Goal: Task Accomplishment & Management: Use online tool/utility

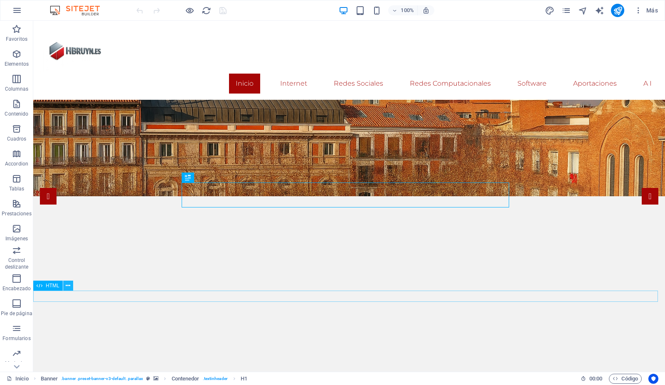
click at [69, 284] on icon at bounding box center [68, 286] width 5 height 9
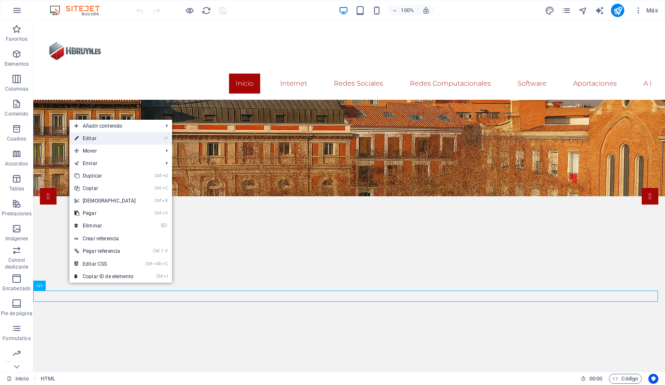
click at [98, 138] on link "⏎ Editar" at bounding box center [105, 138] width 72 height 12
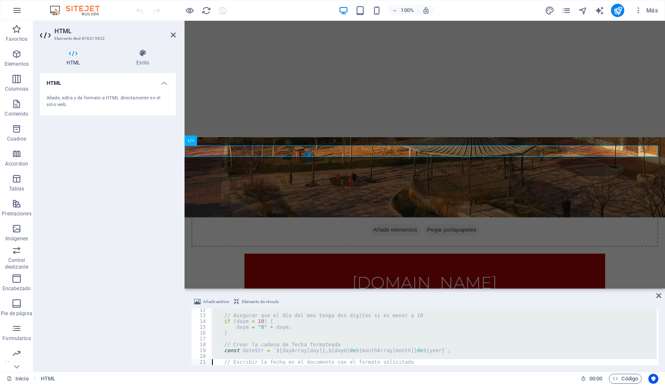
scroll to position [77, 0]
type textarea "document.write(`<p style='text-align:right;font-size:12px;color:#a60606;font-fa…"
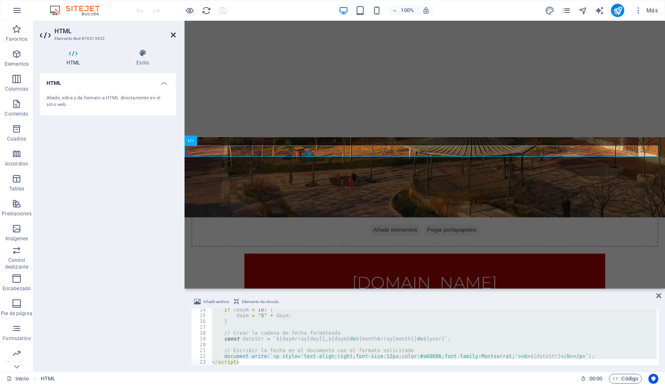
click at [173, 34] on icon at bounding box center [173, 35] width 5 height 7
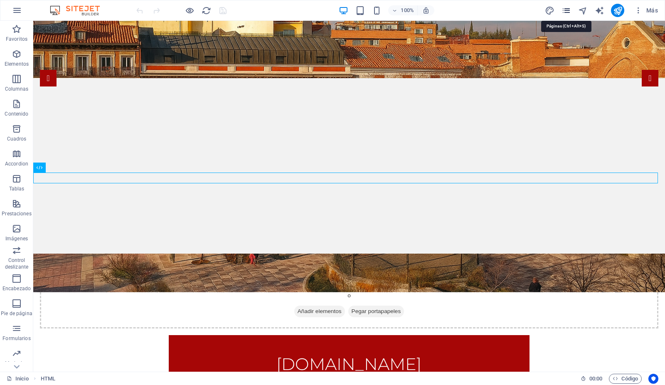
click at [566, 11] on icon "pages" at bounding box center [567, 11] width 10 height 10
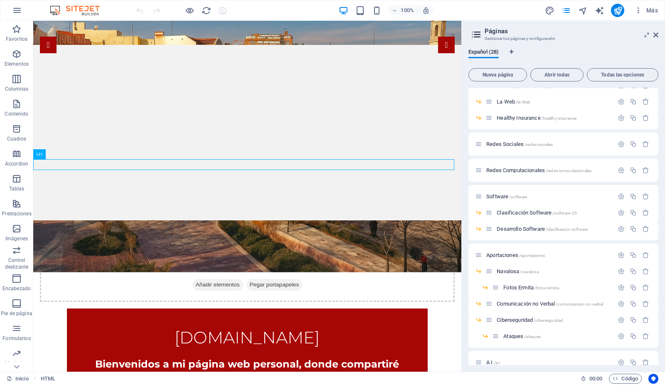
scroll to position [247, 0]
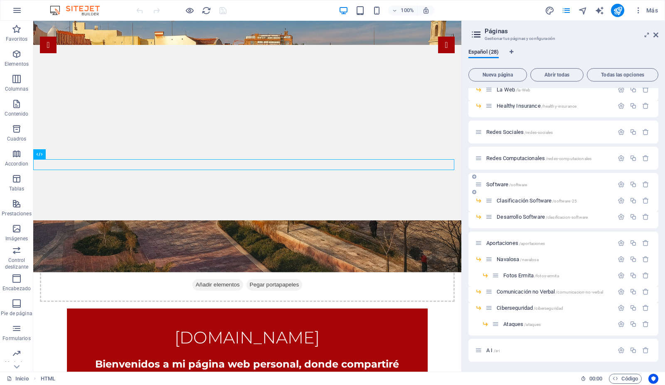
click at [498, 185] on span "Software /software" at bounding box center [507, 184] width 41 height 6
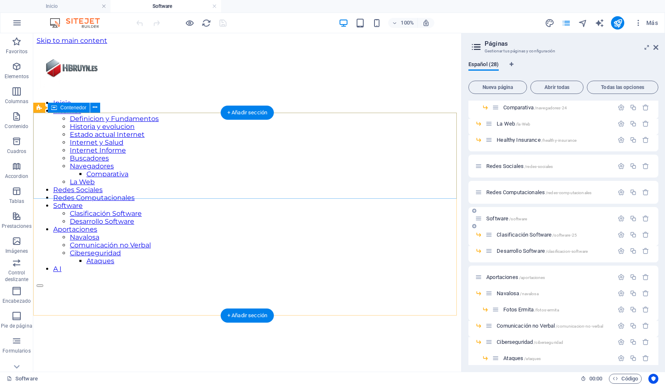
scroll to position [0, 0]
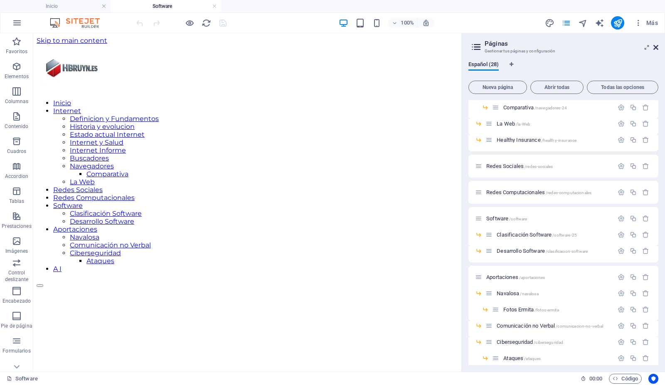
click at [657, 47] on icon at bounding box center [656, 47] width 5 height 7
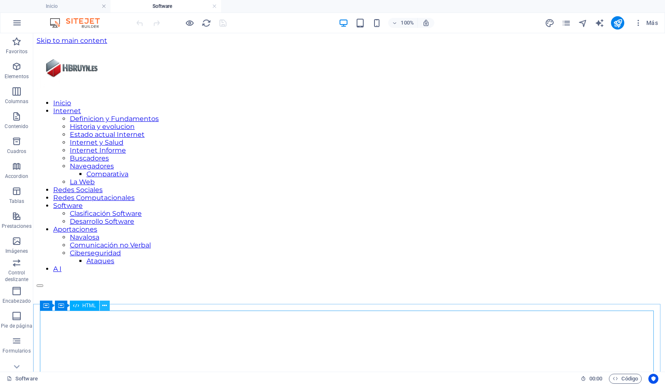
click at [106, 305] on icon at bounding box center [104, 305] width 5 height 9
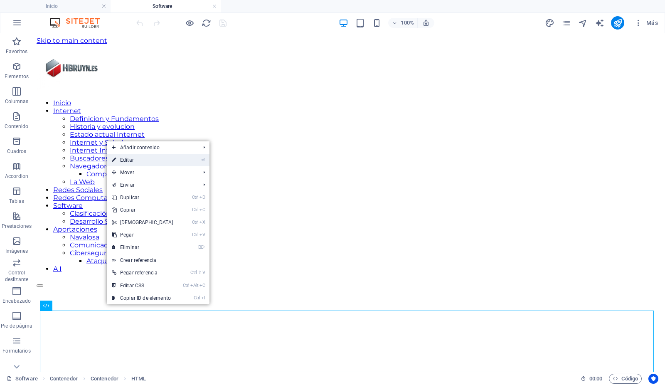
click at [131, 158] on link "⏎ Editar" at bounding box center [143, 160] width 72 height 12
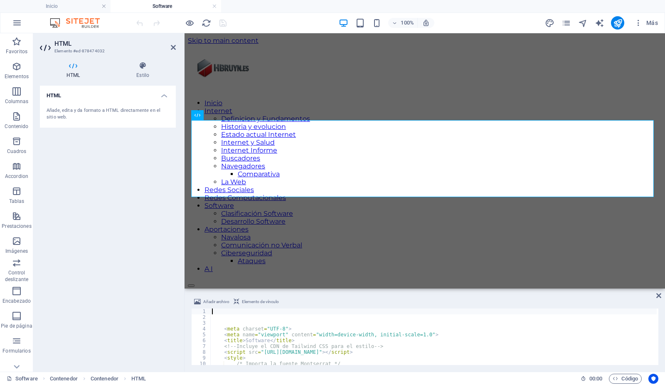
scroll to position [197, 0]
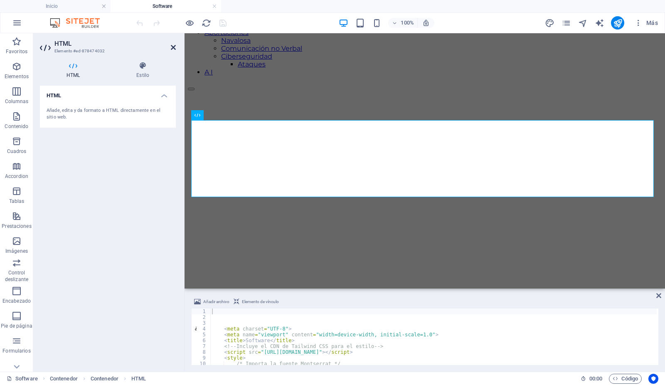
click at [173, 45] on icon at bounding box center [173, 47] width 5 height 7
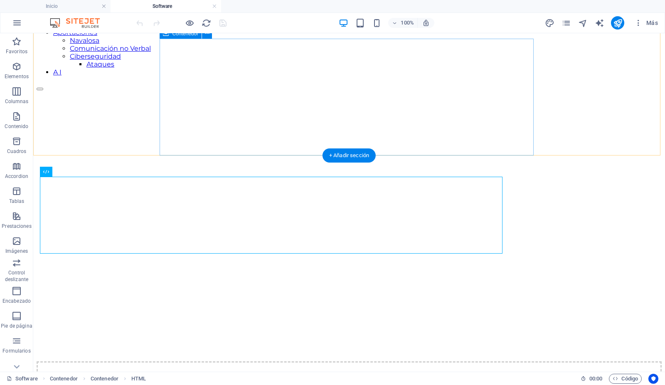
scroll to position [140, 0]
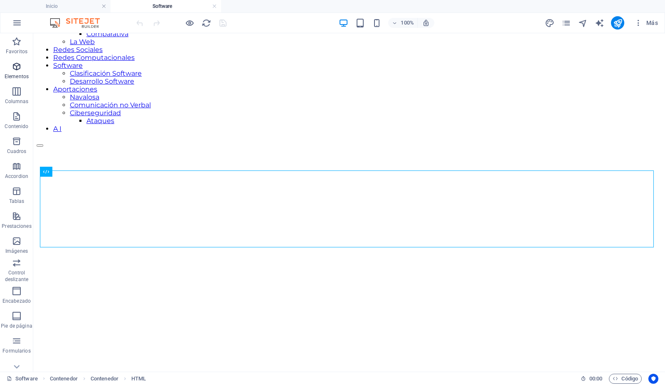
click at [14, 67] on icon "button" at bounding box center [17, 67] width 10 height 10
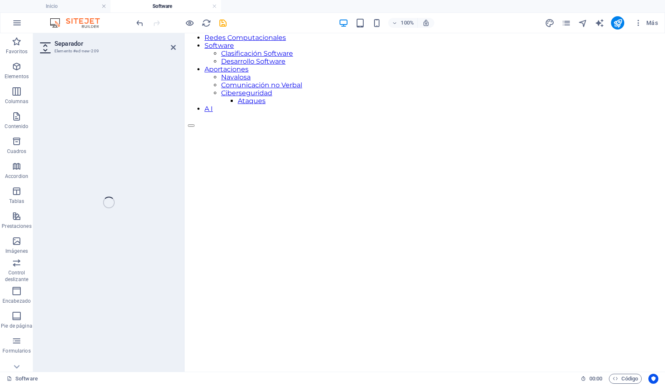
scroll to position [181, 0]
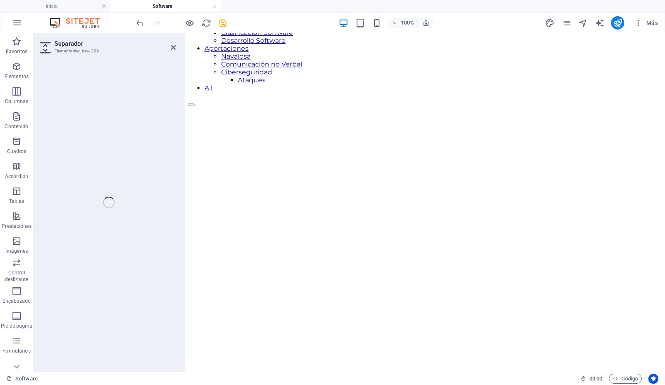
select select "px"
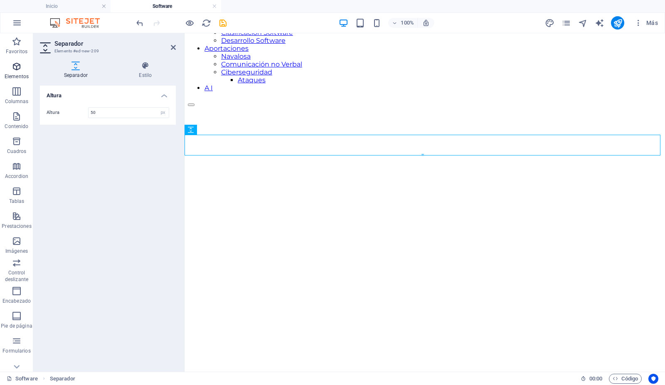
click at [13, 68] on icon "button" at bounding box center [17, 67] width 10 height 10
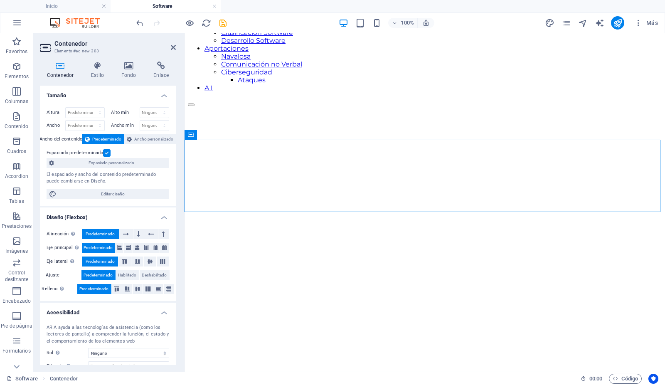
scroll to position [197, 0]
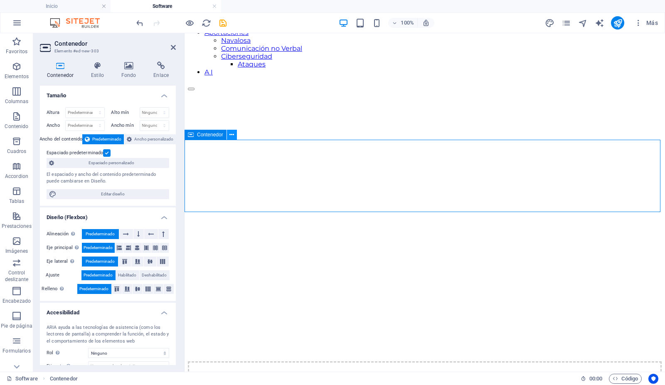
click at [232, 136] on icon at bounding box center [232, 135] width 5 height 9
drag, startPoint x: 544, startPoint y: 252, endPoint x: 239, endPoint y: 170, distance: 315.7
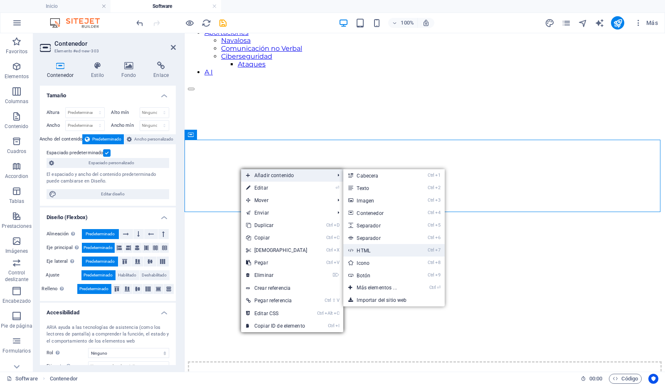
click at [369, 249] on link "Ctrl 7 HTML" at bounding box center [378, 250] width 70 height 12
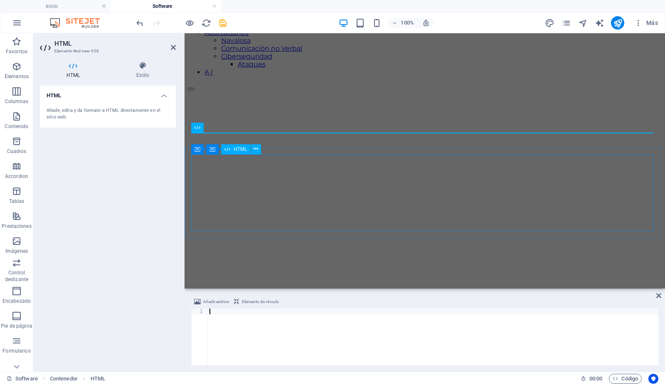
type textarea "</script>"
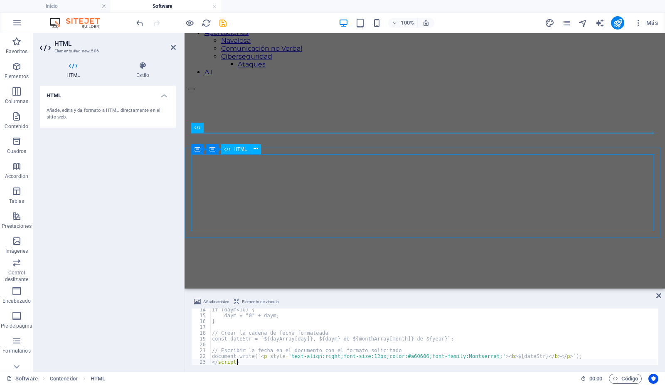
scroll to position [77, 0]
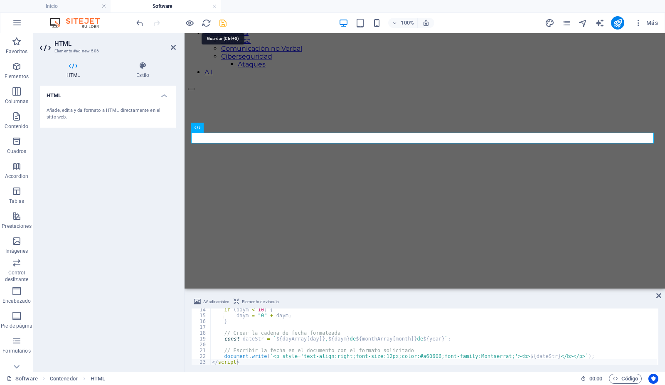
click at [222, 22] on icon "save" at bounding box center [224, 23] width 10 height 10
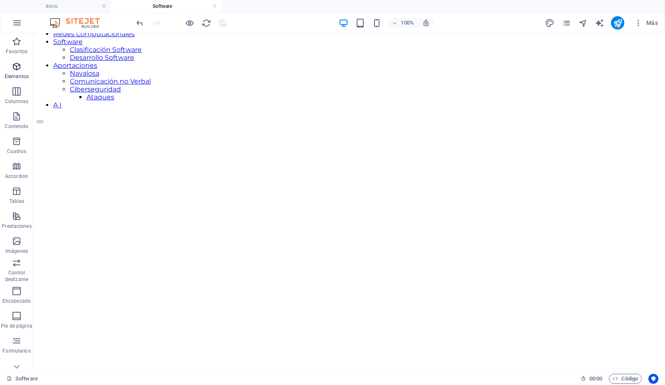
click at [19, 71] on icon "button" at bounding box center [17, 67] width 10 height 10
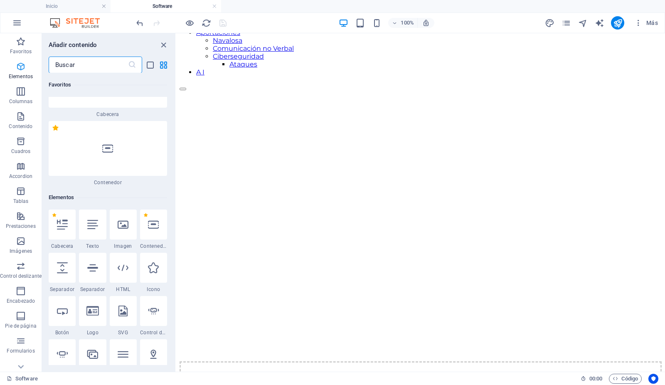
scroll to position [157, 0]
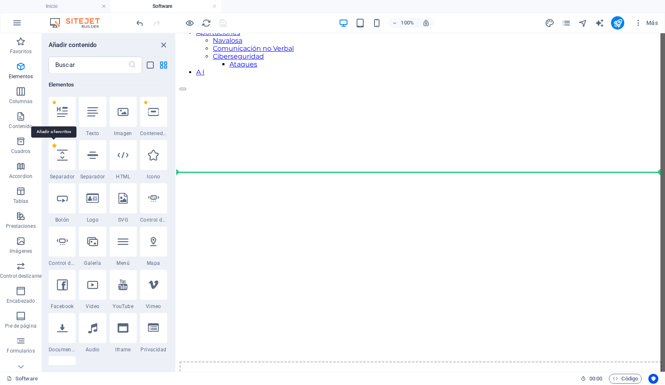
select select "px"
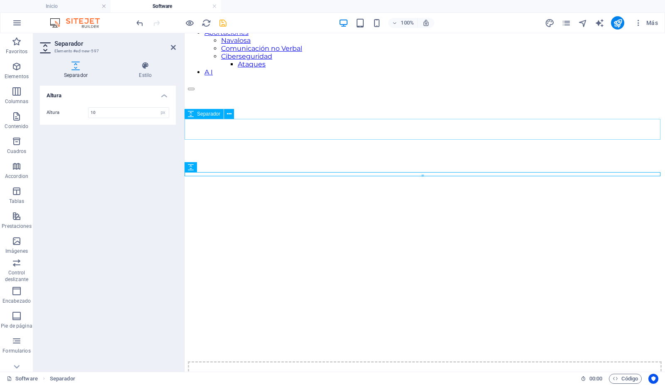
type input "10"
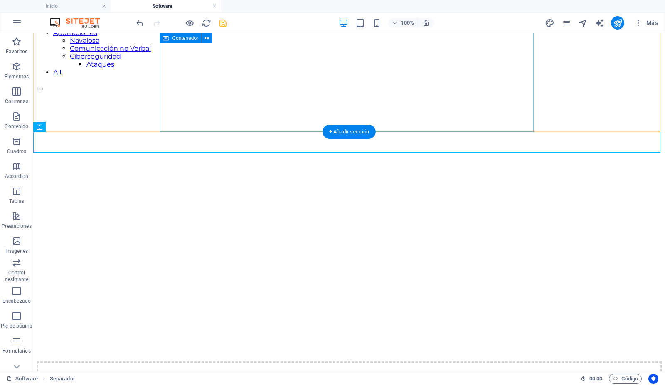
scroll to position [164, 0]
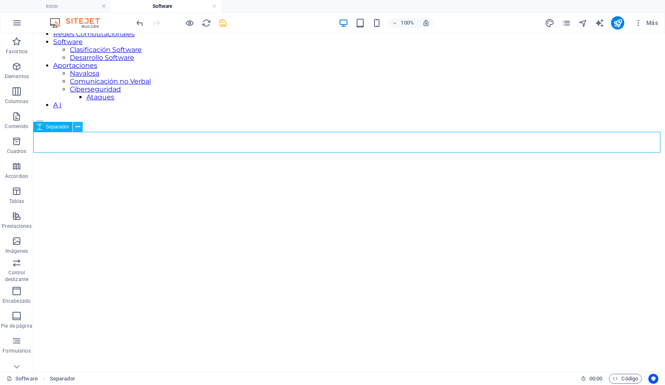
click at [80, 124] on button at bounding box center [78, 127] width 10 height 10
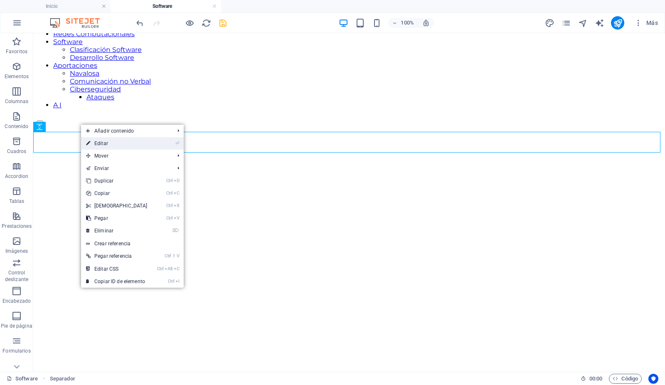
click at [91, 145] on link "⏎ Editar" at bounding box center [117, 143] width 72 height 12
select select "px"
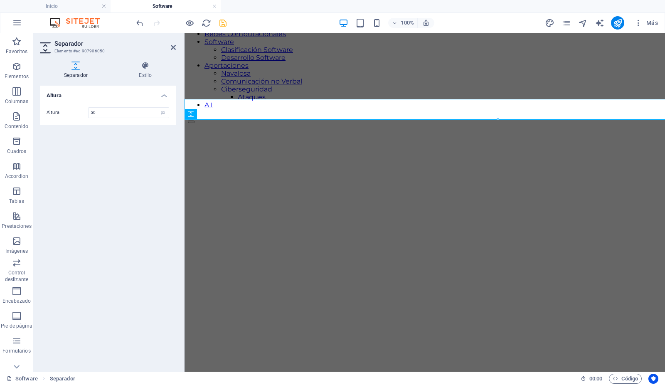
scroll to position [197, 0]
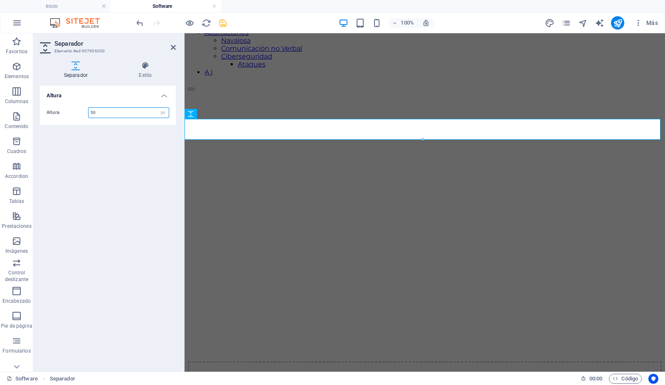
click at [100, 110] on input "50" at bounding box center [129, 113] width 80 height 10
type input "5"
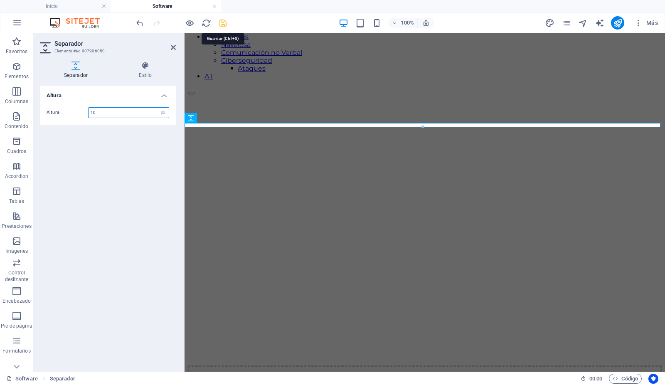
type input "10"
click at [222, 23] on icon "save" at bounding box center [224, 23] width 10 height 10
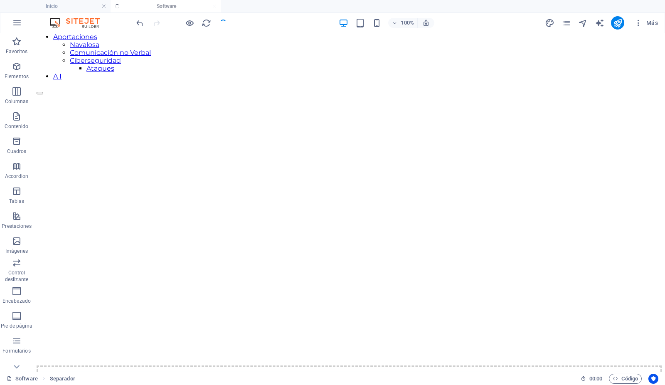
scroll to position [164, 0]
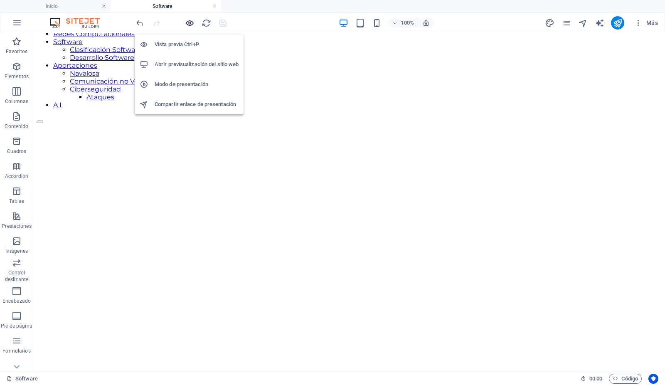
click at [191, 22] on icon "button" at bounding box center [190, 23] width 10 height 10
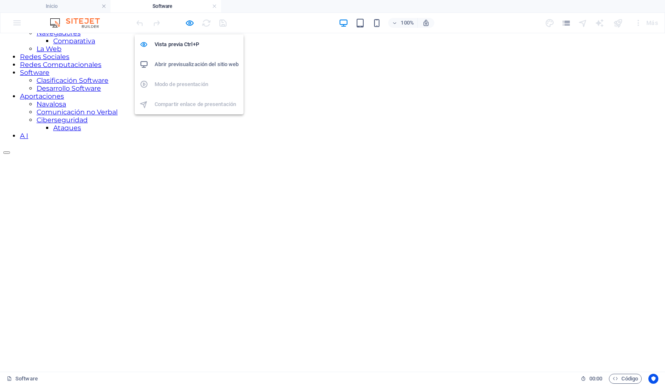
click at [185, 64] on h6 "Abrir previsualización del sitio web" at bounding box center [197, 64] width 84 height 10
click at [190, 19] on icon "button" at bounding box center [190, 23] width 10 height 10
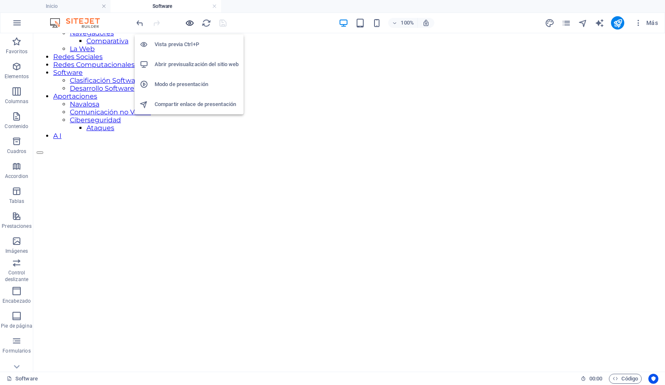
scroll to position [164, 0]
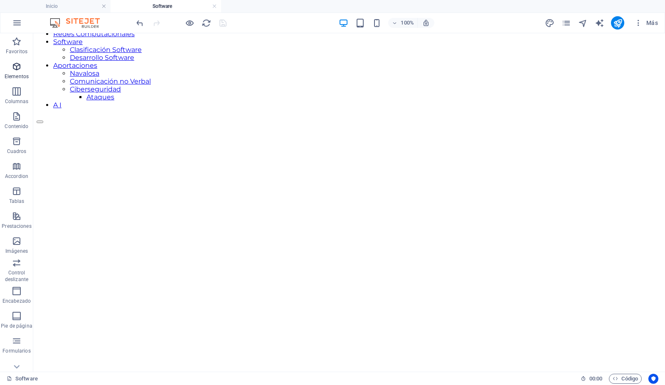
click at [17, 63] on icon "button" at bounding box center [17, 67] width 10 height 10
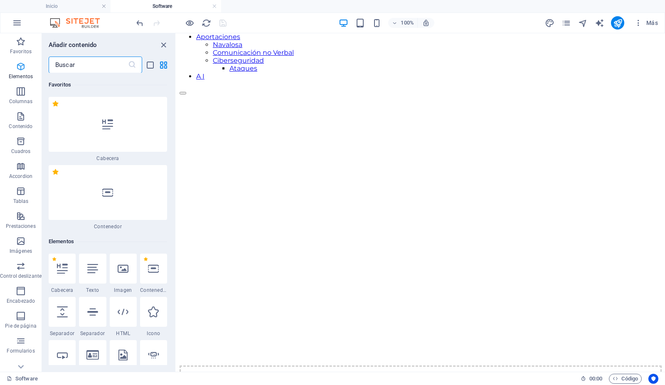
scroll to position [157, 0]
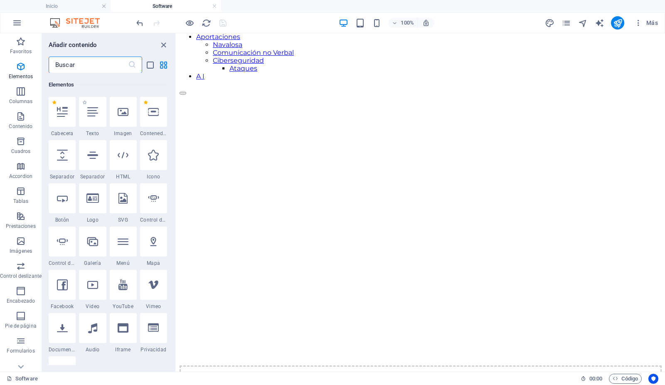
click at [99, 129] on div "1 Star Texto" at bounding box center [92, 117] width 27 height 40
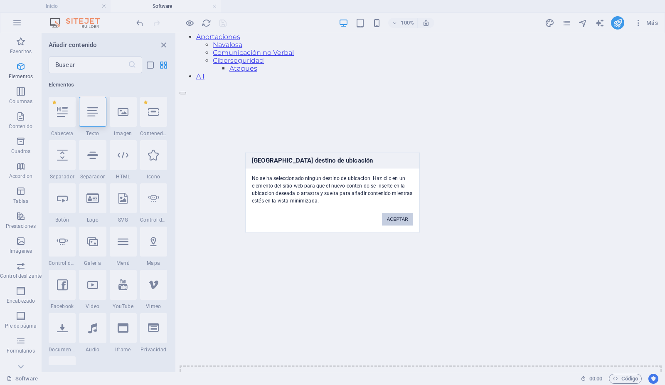
click at [399, 216] on button "ACEPTAR" at bounding box center [397, 219] width 31 height 12
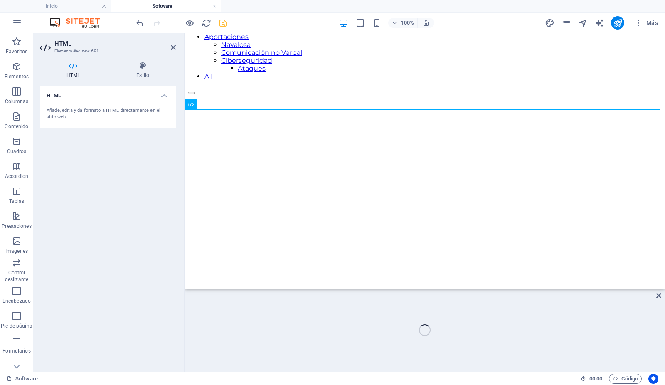
scroll to position [197, 0]
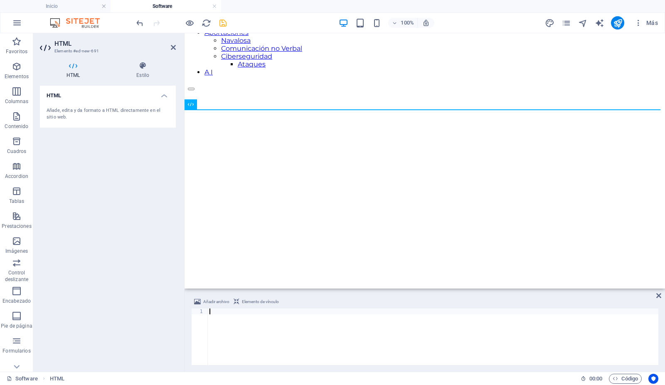
type textarea "</script>"
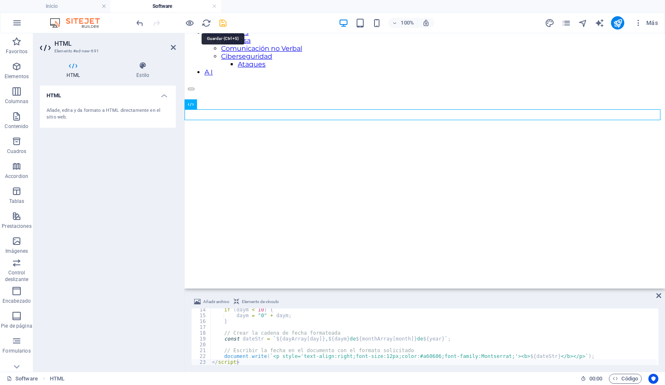
click at [223, 25] on icon "save" at bounding box center [224, 23] width 10 height 10
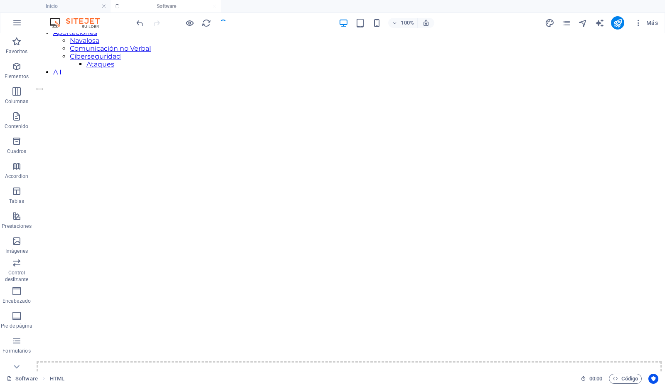
scroll to position [164, 0]
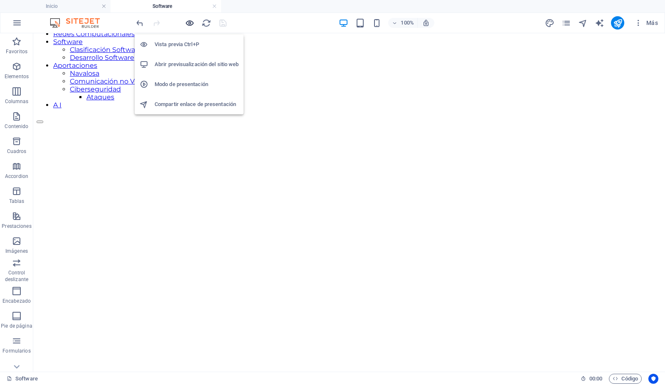
click at [189, 23] on icon "button" at bounding box center [190, 23] width 10 height 10
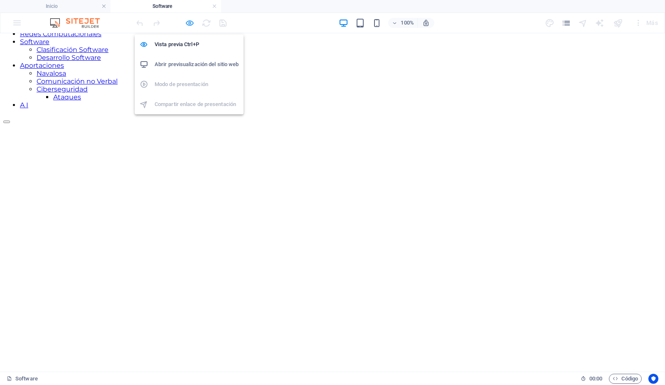
scroll to position [133, 0]
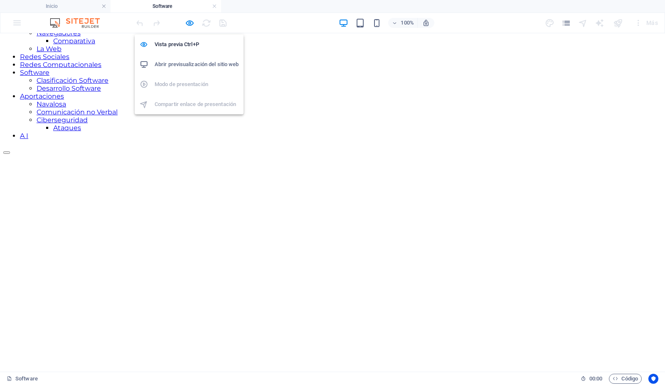
click at [187, 66] on h6 "Abrir previsualización del sitio web" at bounding box center [197, 64] width 84 height 10
click at [192, 23] on icon "button" at bounding box center [190, 23] width 10 height 10
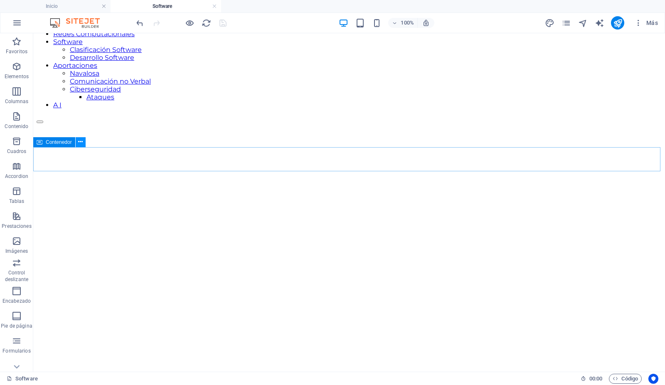
click at [81, 141] on icon at bounding box center [80, 142] width 5 height 9
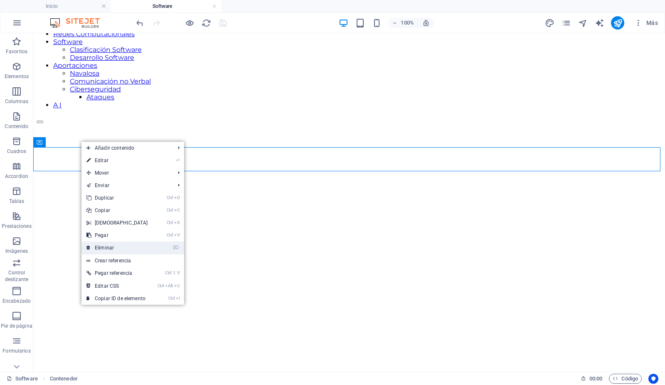
click at [108, 245] on link "⌦ Eliminar" at bounding box center [118, 248] width 72 height 12
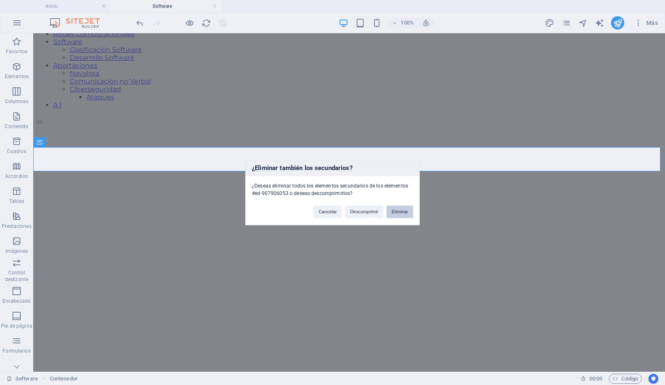
click at [399, 212] on button "Eliminar" at bounding box center [400, 212] width 27 height 12
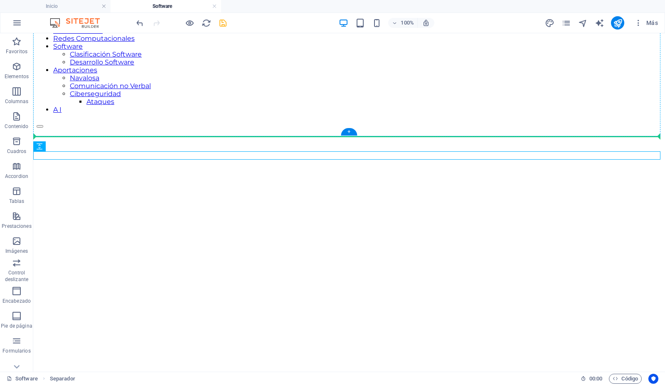
drag, startPoint x: 72, startPoint y: 183, endPoint x: 42, endPoint y: 131, distance: 60.0
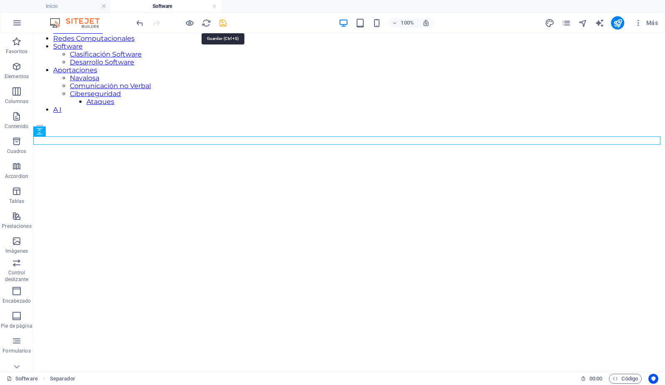
click at [223, 20] on icon "save" at bounding box center [224, 23] width 10 height 10
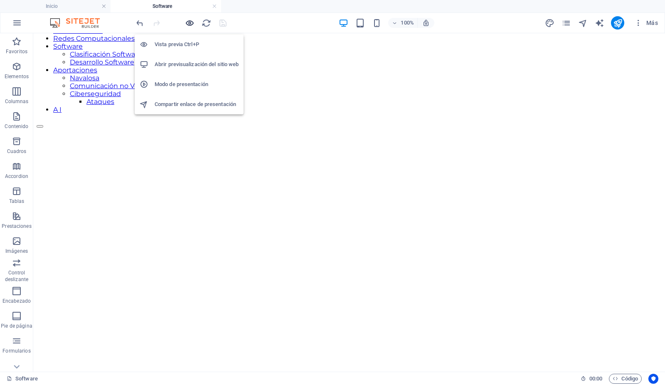
click at [190, 22] on icon "button" at bounding box center [190, 23] width 10 height 10
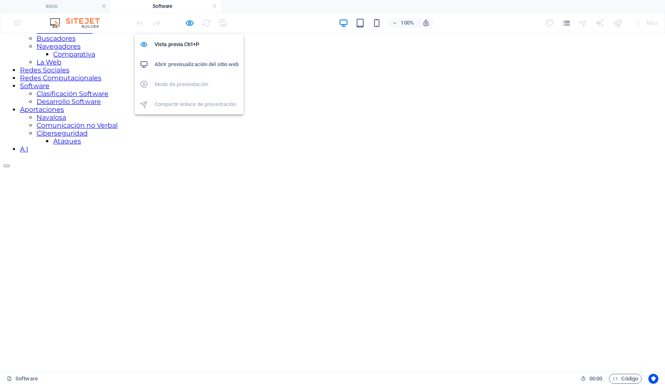
click at [184, 64] on h6 "Abrir previsualización del sitio web" at bounding box center [197, 64] width 84 height 10
click at [192, 23] on icon "button" at bounding box center [190, 23] width 10 height 10
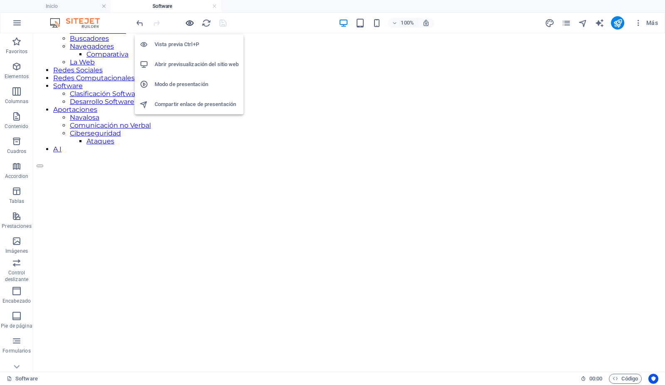
scroll to position [159, 0]
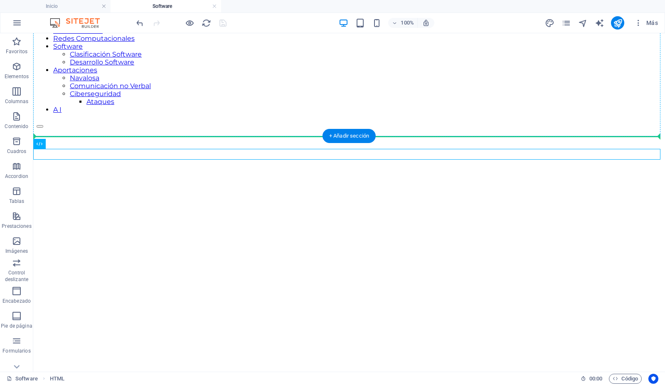
drag, startPoint x: 72, startPoint y: 181, endPoint x: 37, endPoint y: 130, distance: 61.6
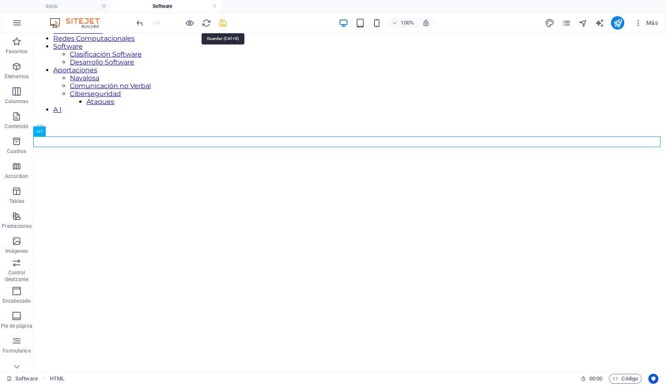
click at [225, 20] on icon "save" at bounding box center [224, 23] width 10 height 10
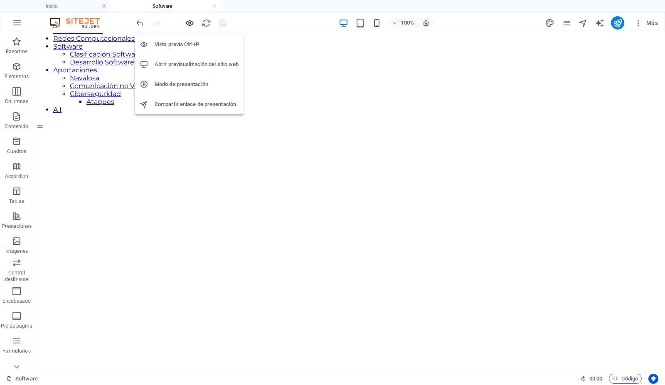
click at [189, 23] on icon "button" at bounding box center [190, 23] width 10 height 10
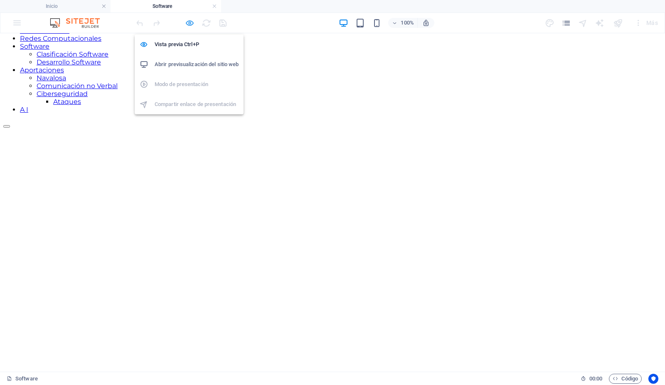
scroll to position [120, 0]
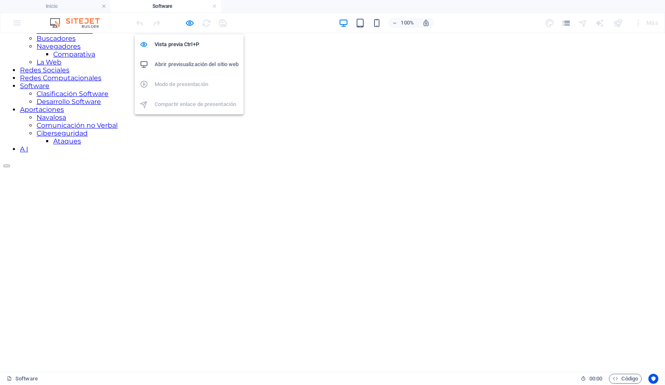
click at [185, 63] on h6 "Abrir previsualización del sitio web" at bounding box center [197, 64] width 84 height 10
click at [191, 21] on icon "button" at bounding box center [190, 23] width 10 height 10
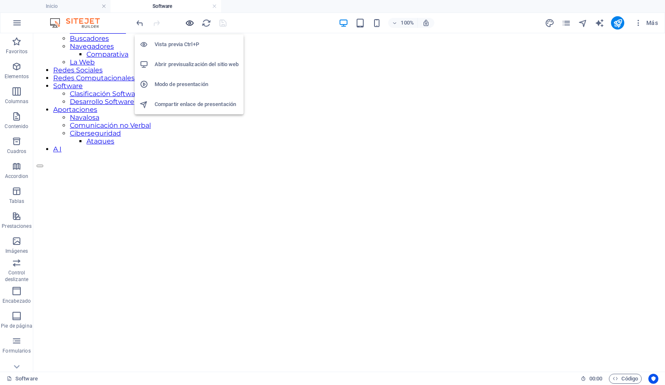
scroll to position [159, 0]
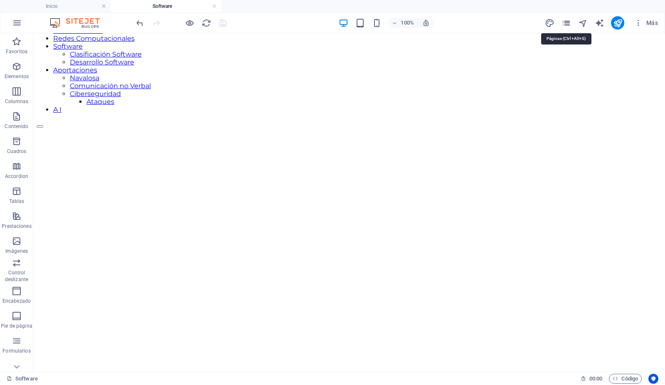
click at [568, 21] on icon "pages" at bounding box center [567, 23] width 10 height 10
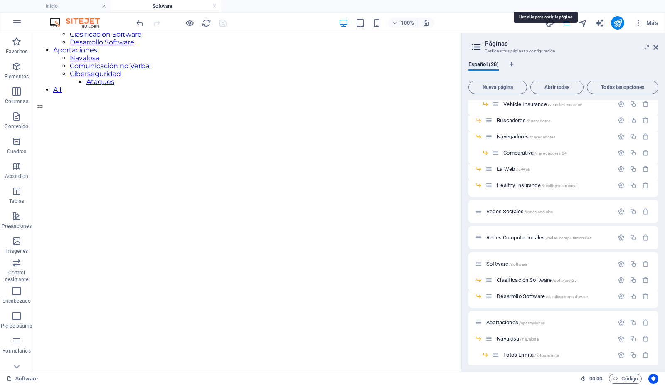
scroll to position [184, 0]
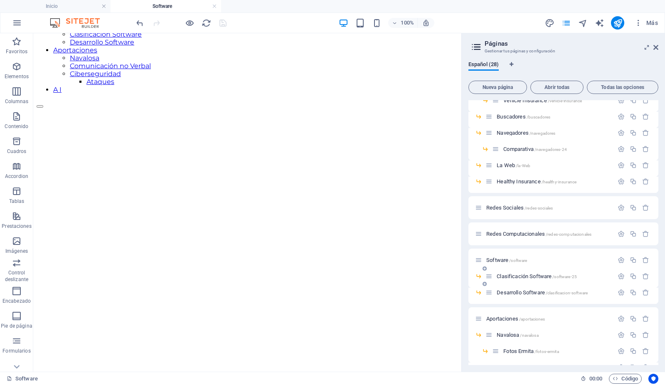
click at [518, 275] on span "Clasificación Software /software-25" at bounding box center [537, 276] width 80 height 6
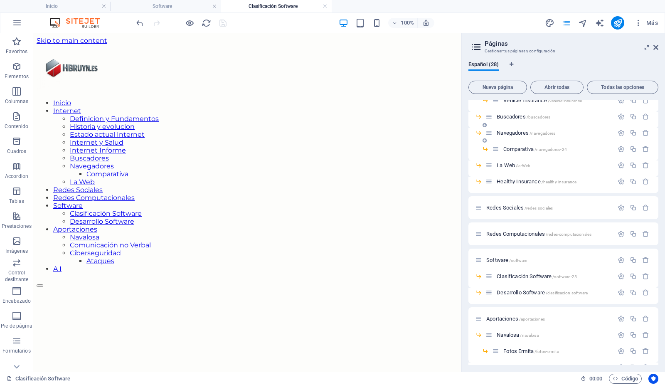
scroll to position [0, 0]
click at [657, 47] on icon at bounding box center [656, 47] width 5 height 7
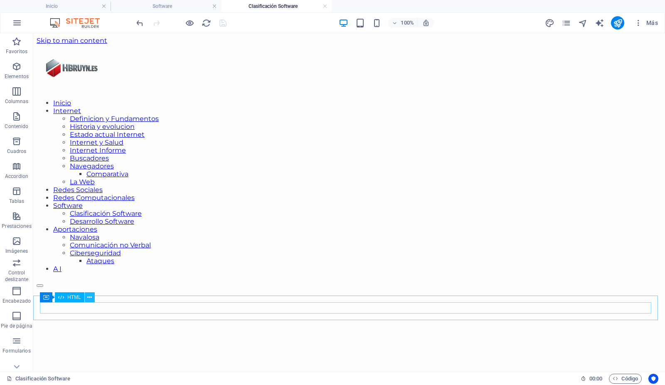
click at [88, 297] on icon at bounding box center [89, 297] width 5 height 9
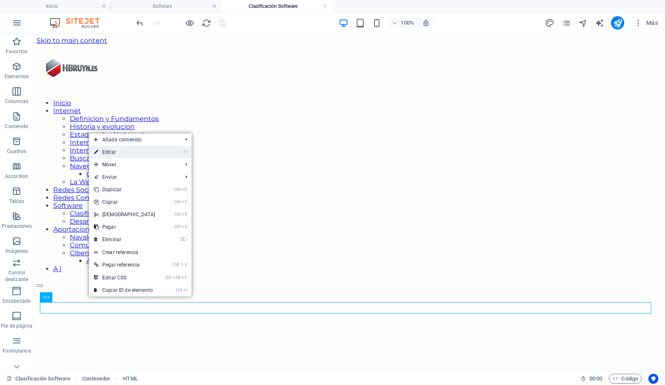
click at [109, 152] on link "⏎ Editar" at bounding box center [125, 152] width 72 height 12
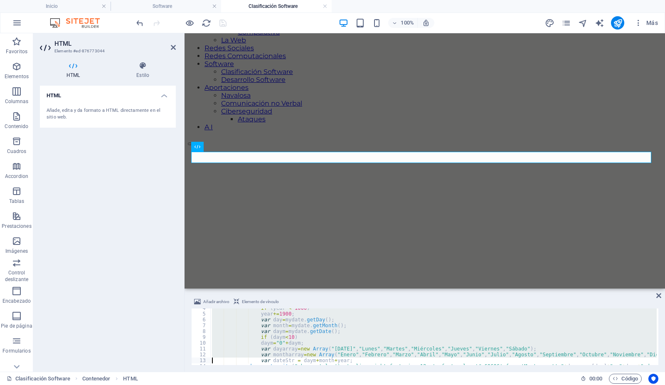
scroll to position [38, 0]
type textarea "</script>"
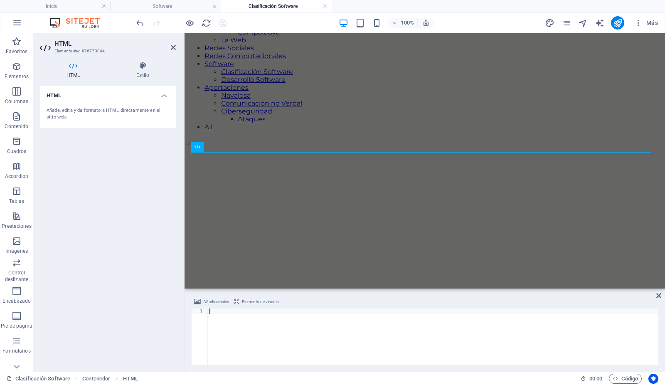
type textarea "</script>"
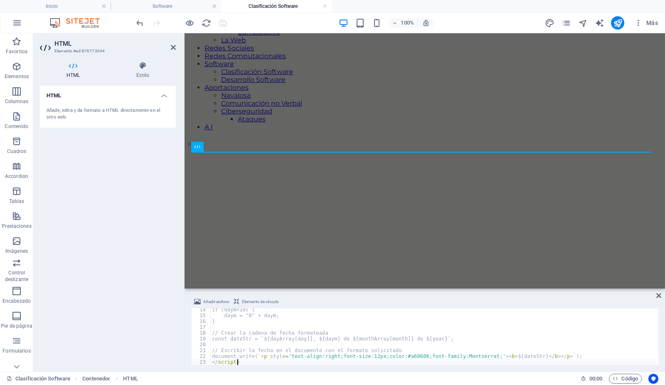
scroll to position [77, 0]
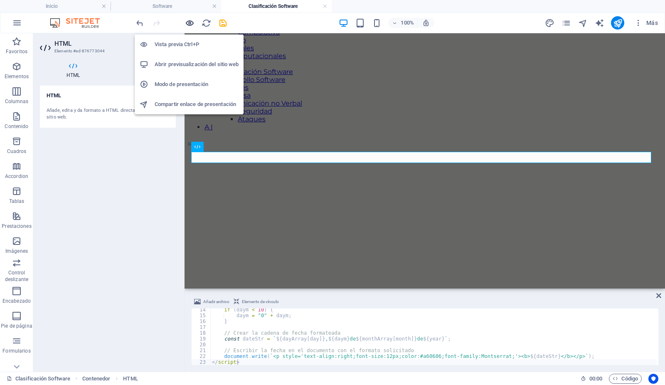
click at [190, 20] on icon "button" at bounding box center [190, 23] width 10 height 10
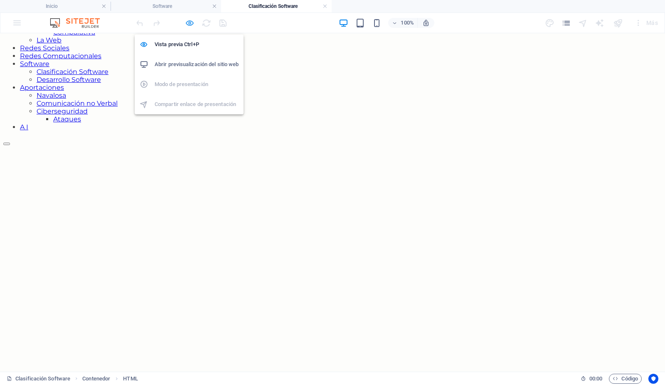
scroll to position [109, 0]
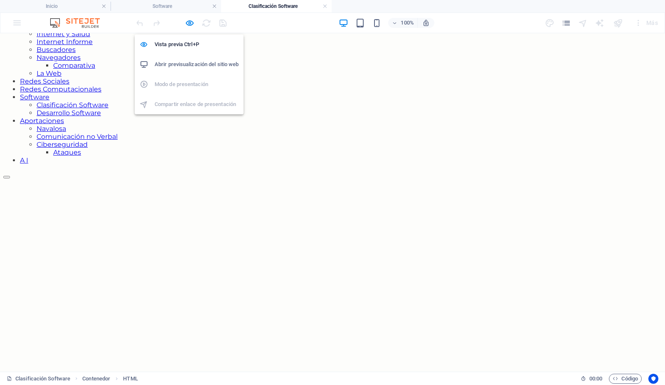
click at [191, 64] on h6 "Abrir previsualización del sitio web" at bounding box center [197, 64] width 84 height 10
click at [188, 22] on icon "button" at bounding box center [190, 23] width 10 height 10
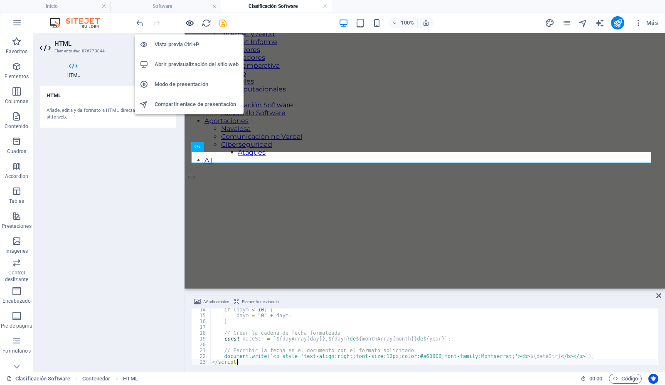
scroll to position [142, 0]
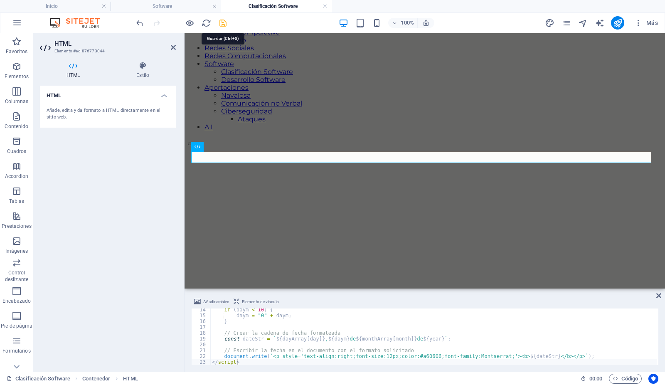
click at [222, 23] on icon "save" at bounding box center [224, 23] width 10 height 10
click at [174, 46] on icon at bounding box center [173, 47] width 5 height 7
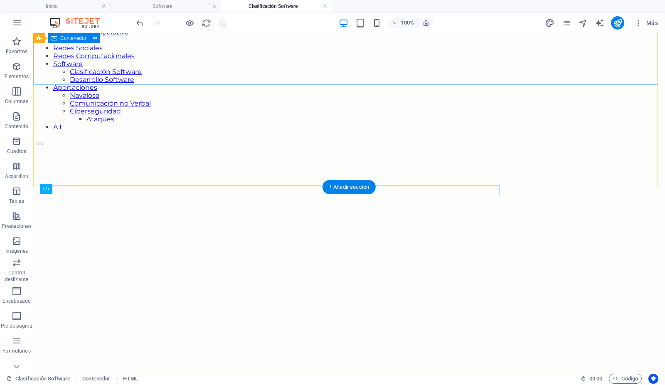
scroll to position [109, 0]
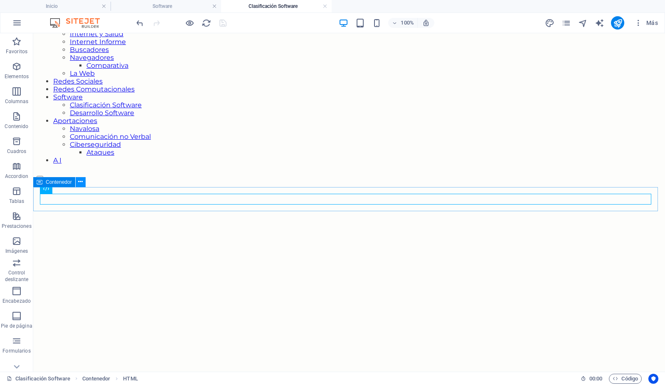
click at [79, 181] on icon at bounding box center [80, 182] width 5 height 9
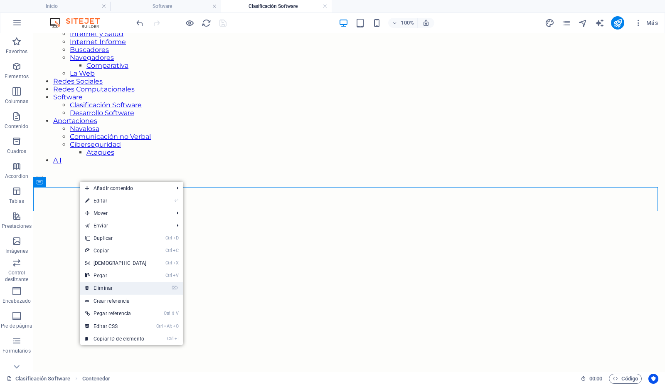
click at [106, 287] on link "⌦ Eliminar" at bounding box center [116, 288] width 72 height 12
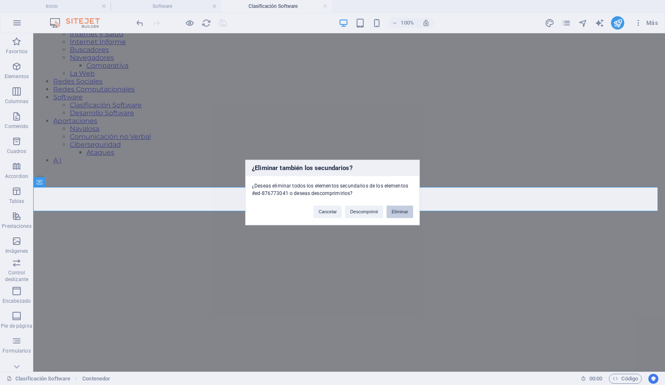
click at [402, 211] on button "Eliminar" at bounding box center [400, 212] width 27 height 12
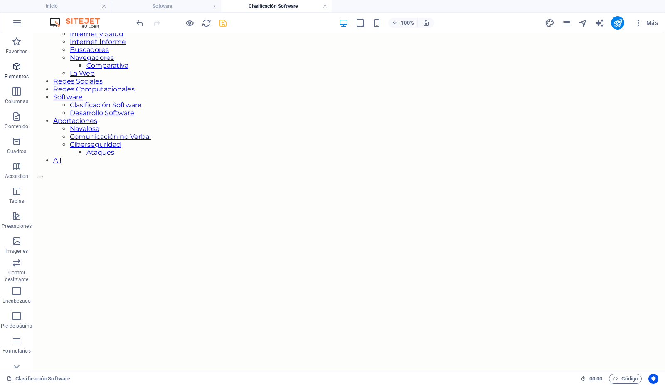
click at [18, 67] on icon "button" at bounding box center [17, 67] width 10 height 10
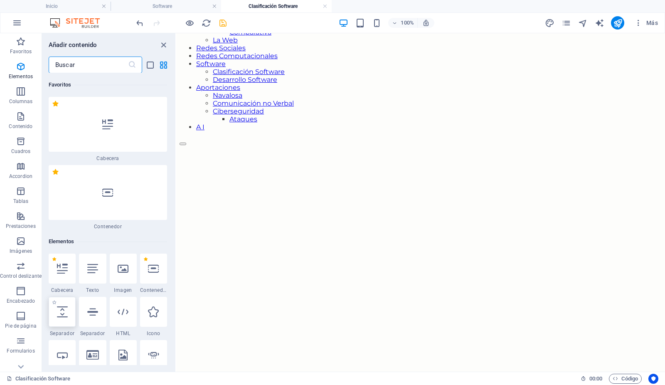
scroll to position [157, 0]
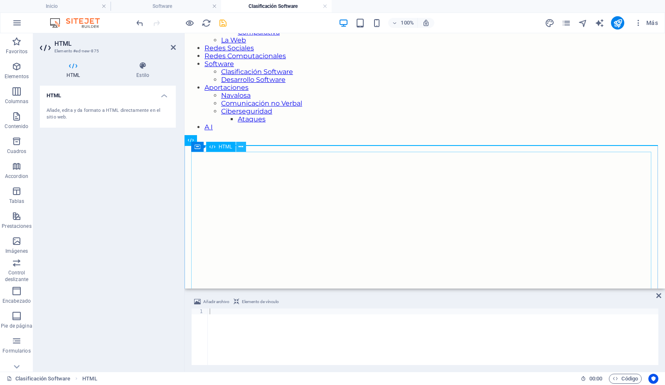
click at [242, 147] on icon at bounding box center [241, 147] width 5 height 9
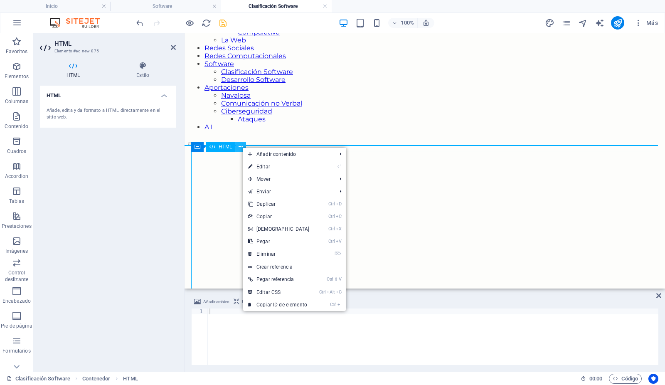
scroll to position [109, 0]
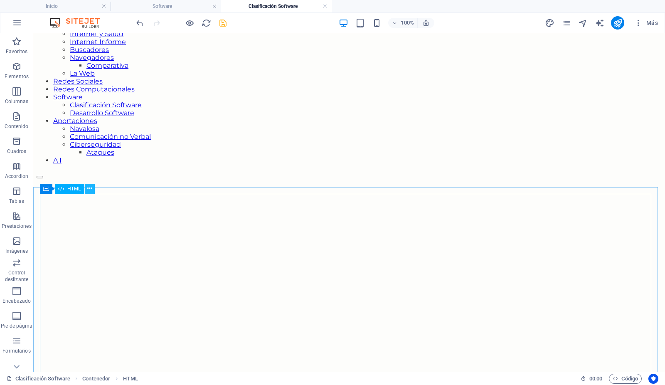
click at [88, 188] on icon at bounding box center [89, 188] width 5 height 9
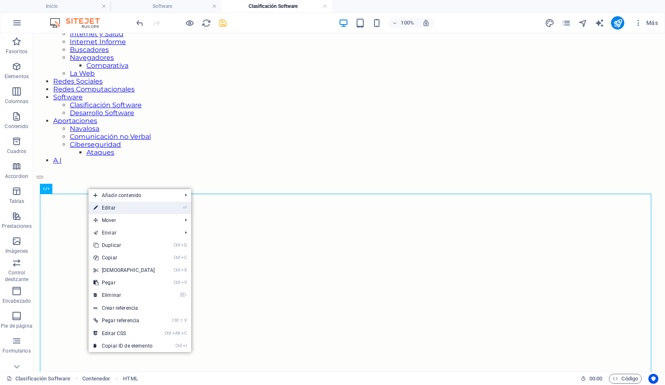
click at [113, 206] on link "⏎ Editar" at bounding box center [125, 208] width 72 height 12
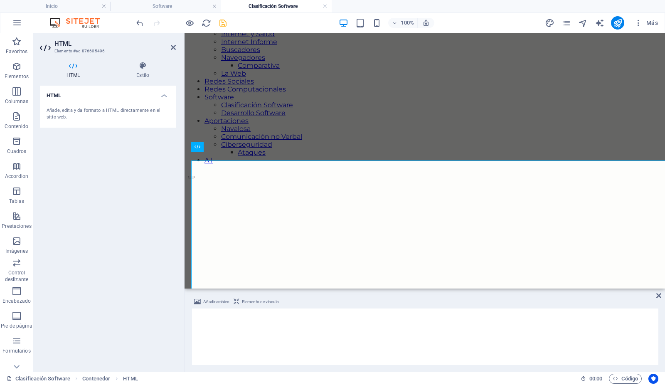
scroll to position [142, 0]
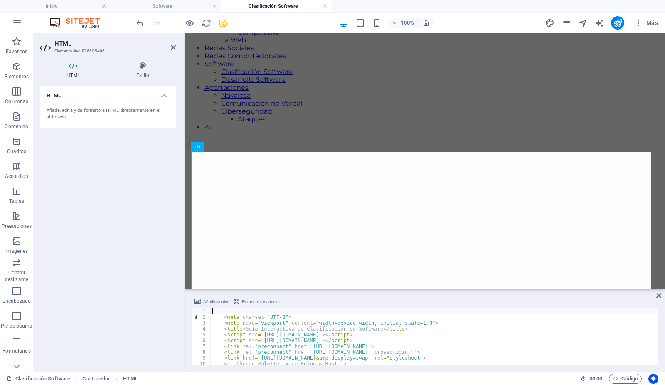
type textarea "<meta charset="UTF-8">"
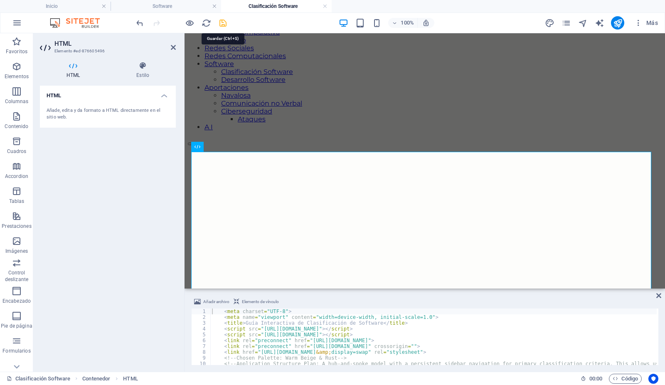
click at [225, 24] on icon "save" at bounding box center [224, 23] width 10 height 10
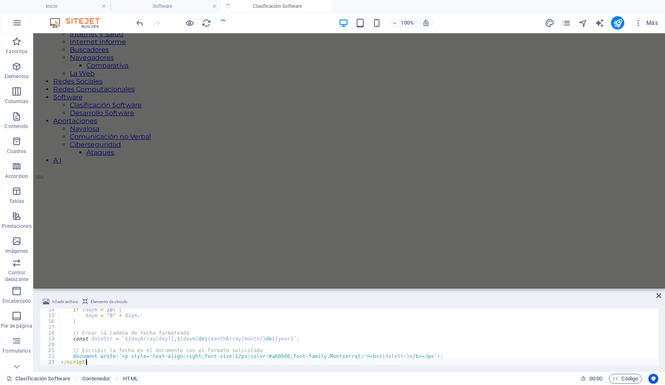
scroll to position [77, 0]
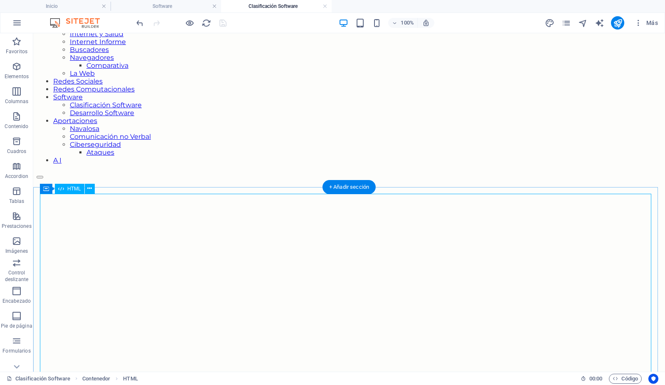
click at [91, 189] on icon at bounding box center [89, 188] width 5 height 9
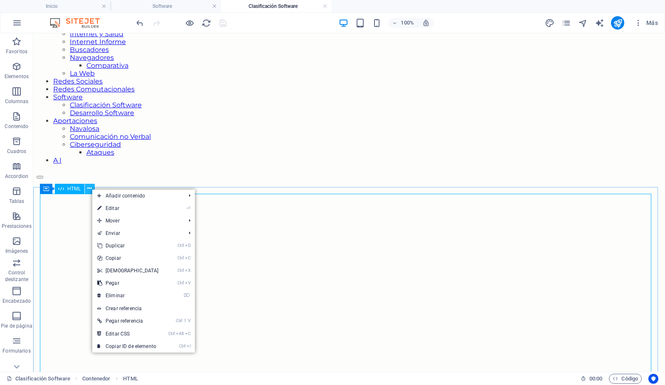
click at [91, 189] on icon at bounding box center [89, 188] width 5 height 9
click at [110, 208] on link "⏎ Editar" at bounding box center [128, 208] width 72 height 12
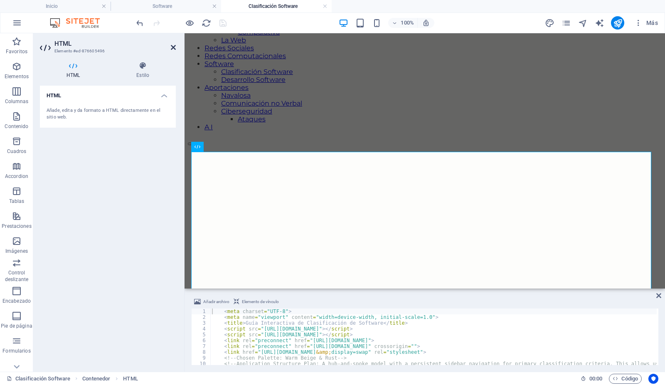
click at [174, 47] on icon at bounding box center [173, 47] width 5 height 7
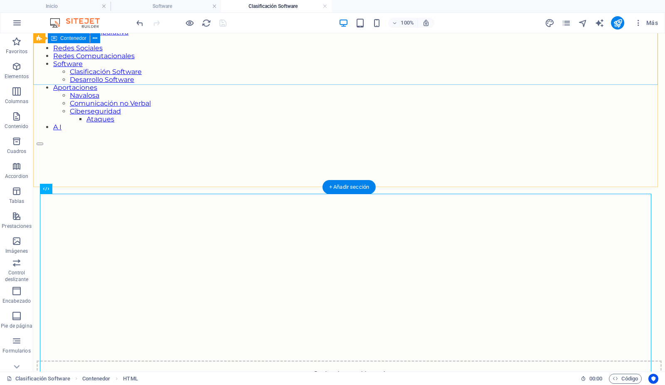
scroll to position [109, 0]
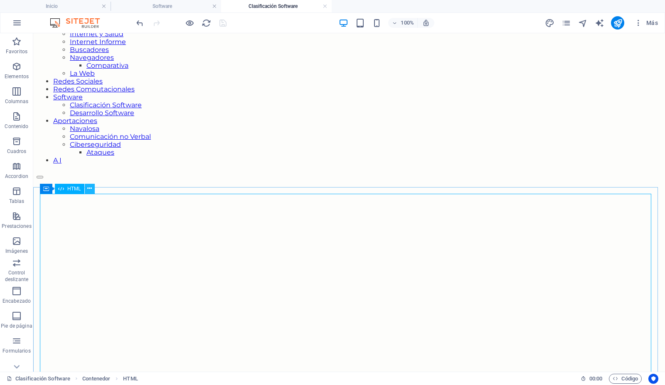
click at [90, 189] on icon at bounding box center [89, 188] width 5 height 9
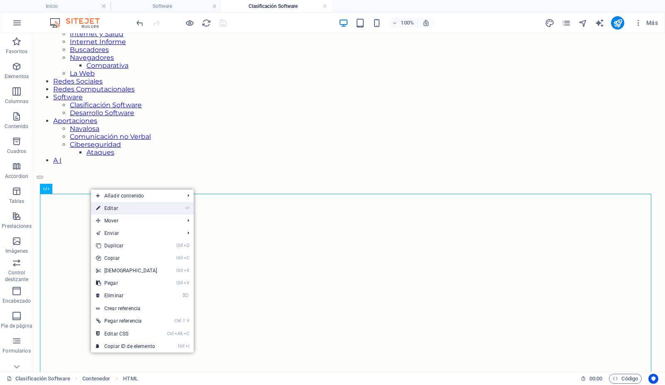
click at [121, 206] on link "⏎ Editar" at bounding box center [127, 208] width 72 height 12
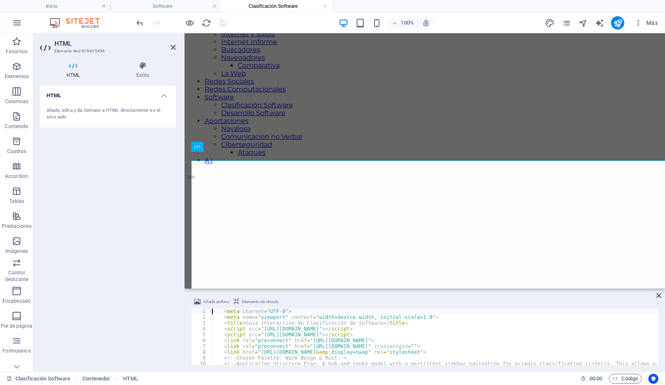
scroll to position [142, 0]
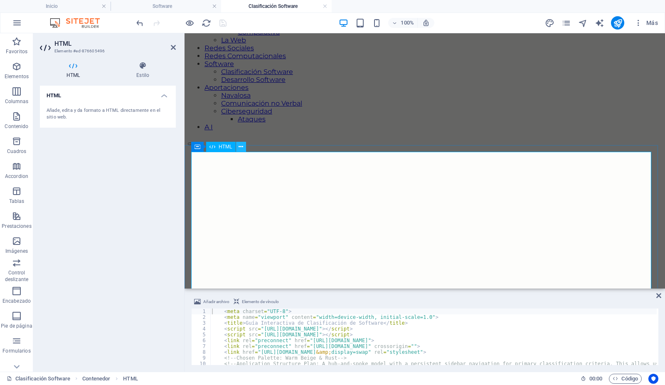
click at [245, 146] on button at bounding box center [241, 147] width 10 height 10
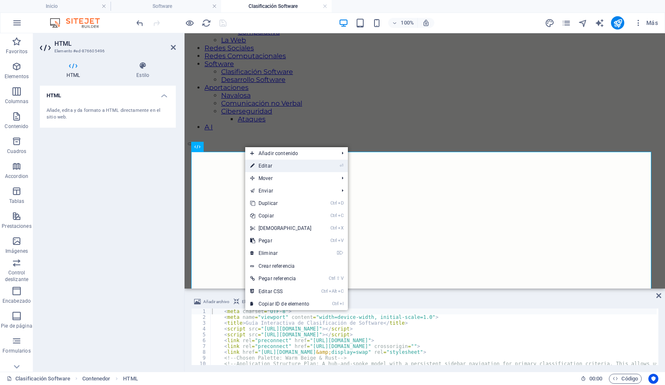
click at [268, 162] on link "⏎ Editar" at bounding box center [281, 166] width 72 height 12
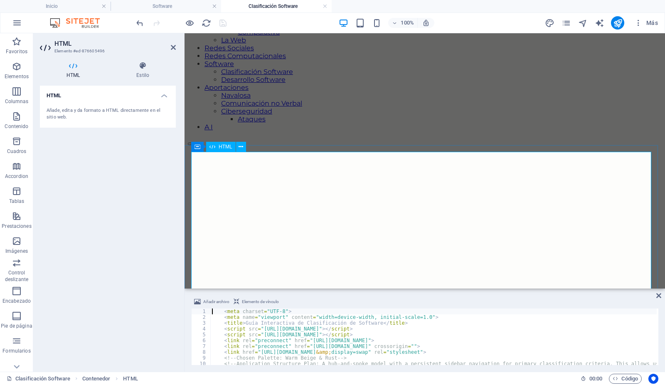
drag, startPoint x: 453, startPoint y: 195, endPoint x: 268, endPoint y: 162, distance: 187.6
click at [242, 145] on icon at bounding box center [241, 147] width 5 height 9
click at [119, 176] on div "HTML Añade, edita y da formato a HTML directamente en el sitio web." at bounding box center [108, 225] width 136 height 279
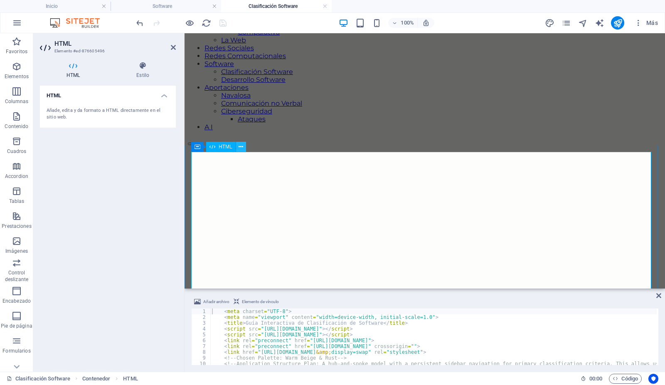
click at [240, 146] on icon at bounding box center [241, 147] width 5 height 9
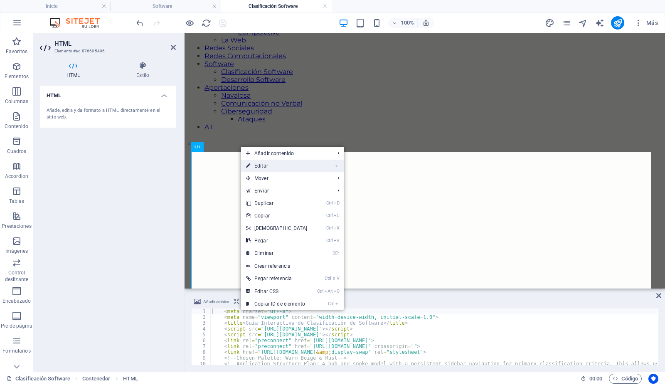
click at [255, 164] on link "⏎ Editar" at bounding box center [277, 166] width 72 height 12
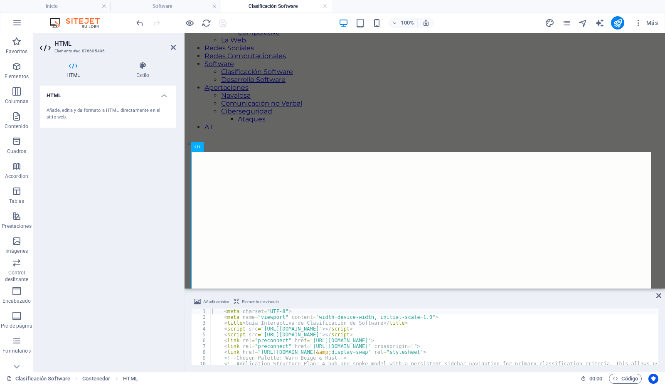
click at [121, 150] on div "HTML Añade, edita y da formato a HTML directamente en el sitio web." at bounding box center [108, 225] width 136 height 279
click at [175, 46] on icon at bounding box center [173, 47] width 5 height 7
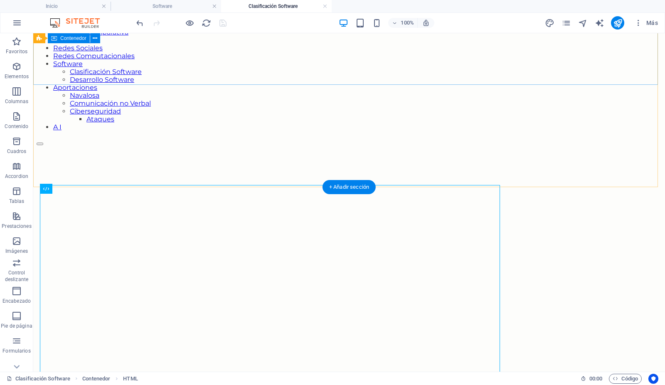
scroll to position [109, 0]
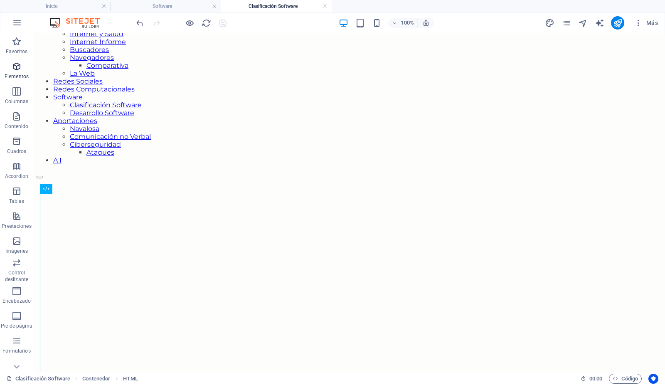
click at [16, 72] on span "Elementos" at bounding box center [16, 72] width 33 height 20
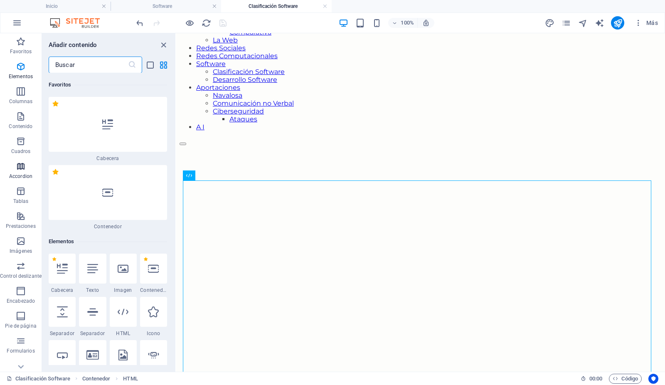
scroll to position [157, 0]
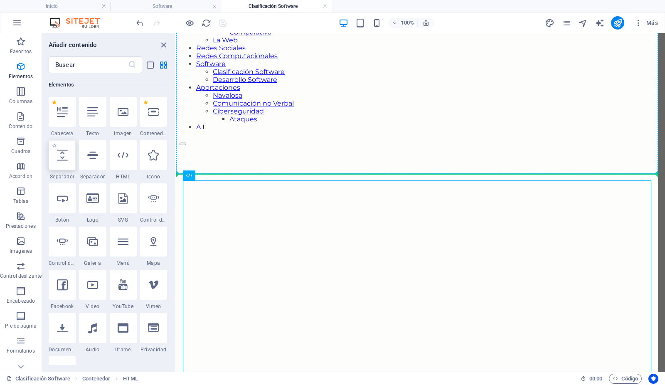
select select "px"
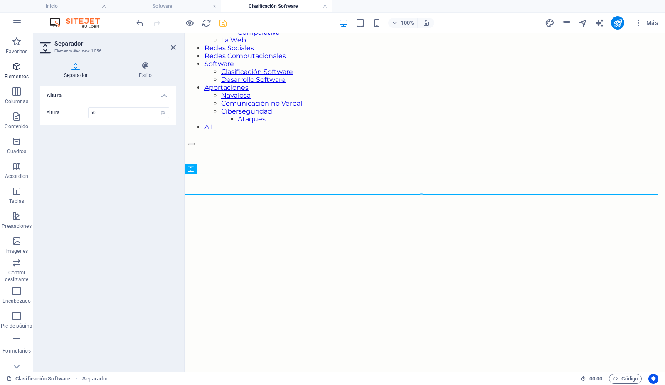
click at [19, 67] on icon "button" at bounding box center [17, 67] width 10 height 10
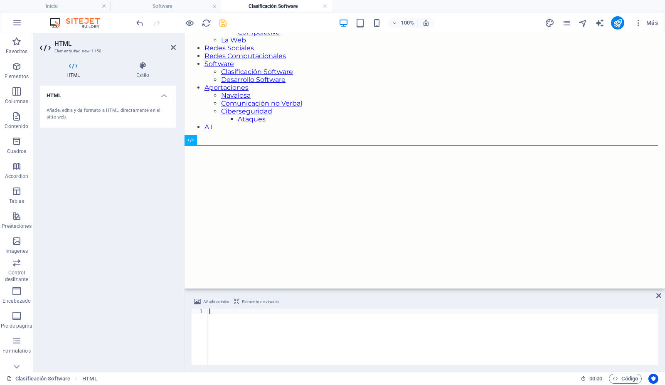
type textarea "</script>"
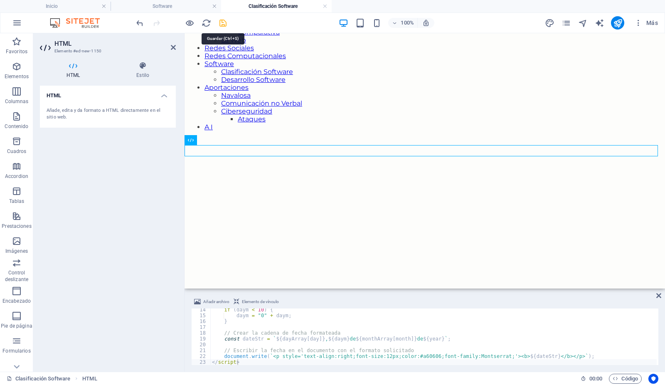
click at [223, 20] on icon "save" at bounding box center [224, 23] width 10 height 10
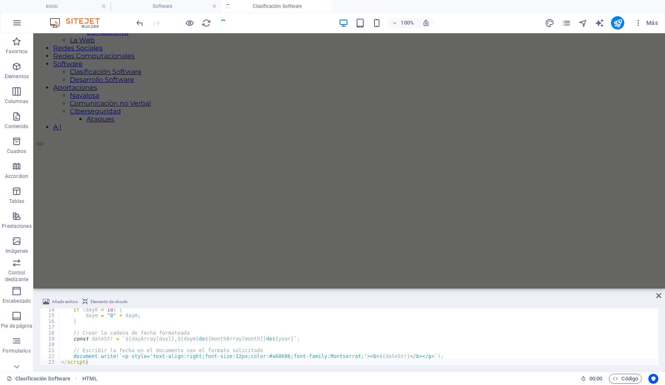
scroll to position [109, 0]
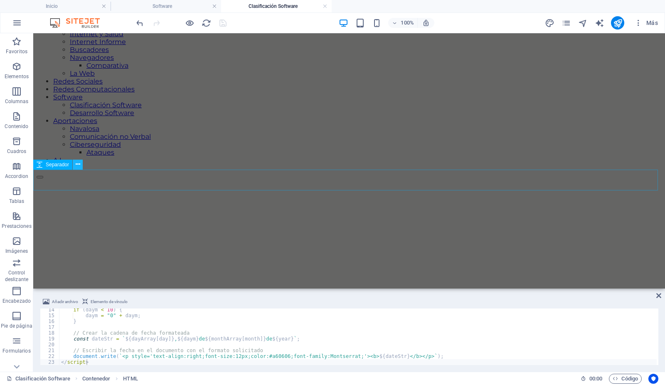
click at [80, 165] on button at bounding box center [78, 165] width 10 height 10
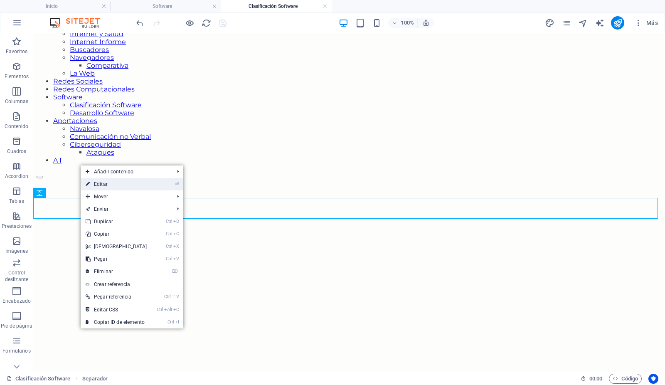
click at [100, 185] on link "⏎ Editar" at bounding box center [117, 184] width 72 height 12
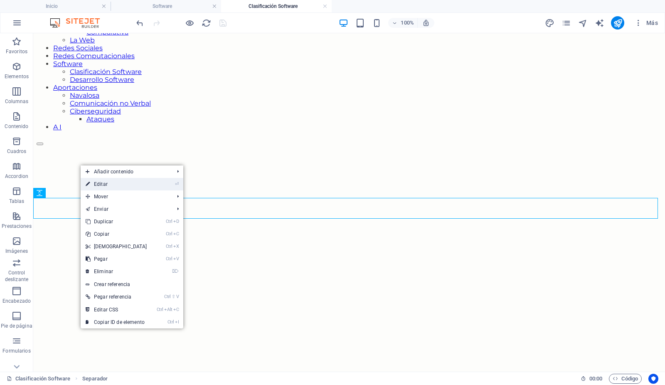
select select "px"
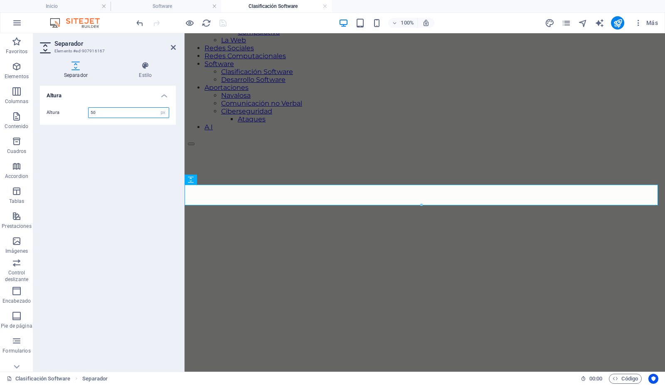
click at [109, 110] on input "50" at bounding box center [129, 113] width 80 height 10
type input "5"
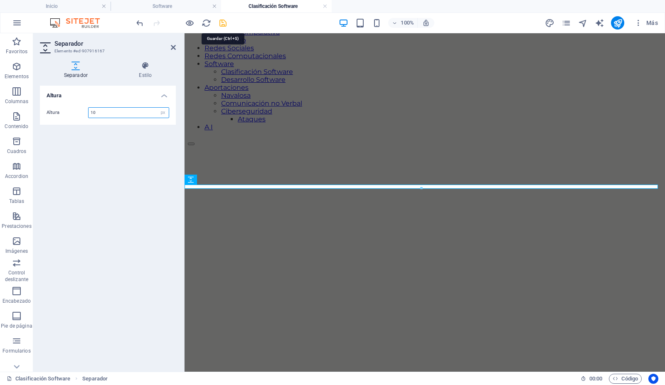
type input "10"
click at [221, 22] on icon "save" at bounding box center [224, 23] width 10 height 10
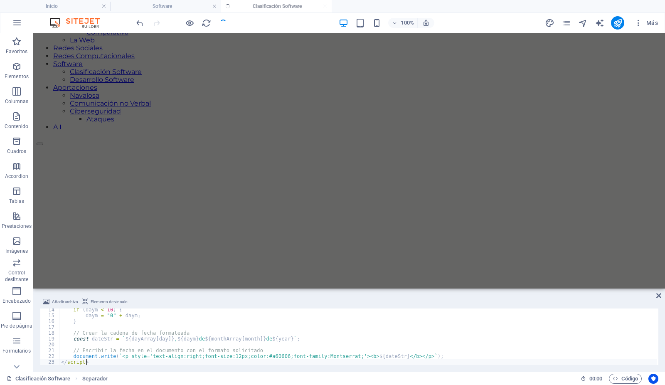
scroll to position [109, 0]
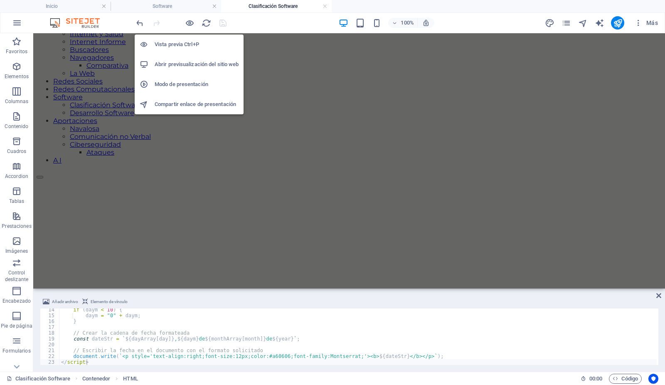
click at [182, 62] on h6 "Abrir previsualización del sitio web" at bounding box center [197, 64] width 84 height 10
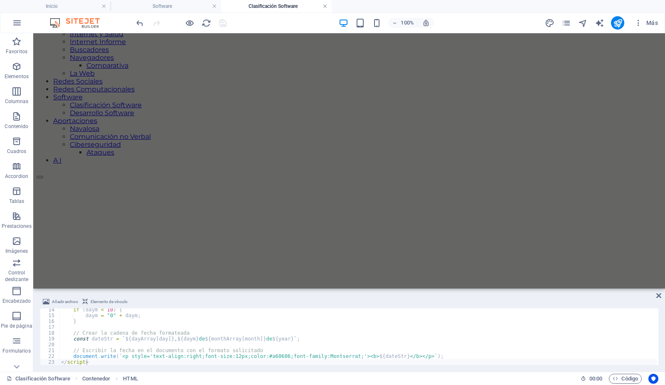
click at [324, 5] on link at bounding box center [325, 6] width 5 height 8
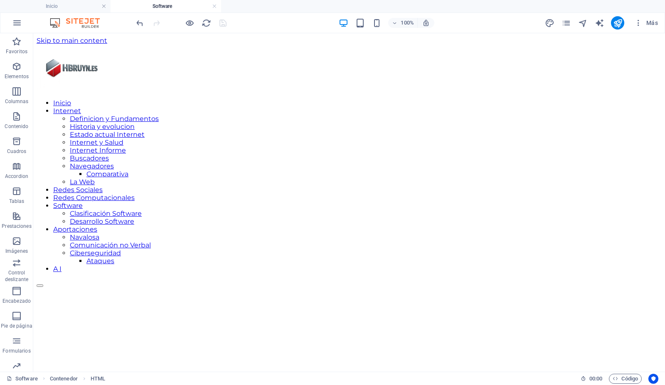
scroll to position [156, 0]
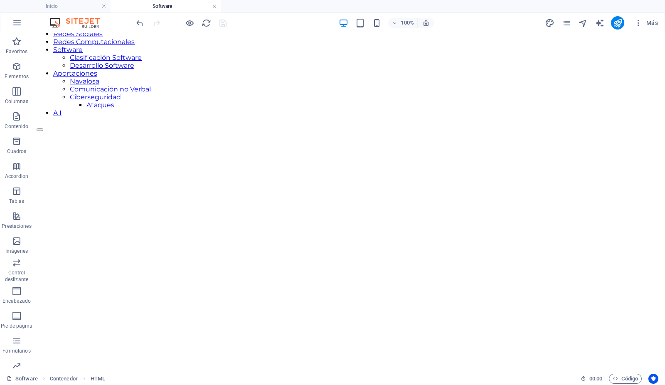
click at [214, 7] on link at bounding box center [214, 6] width 5 height 8
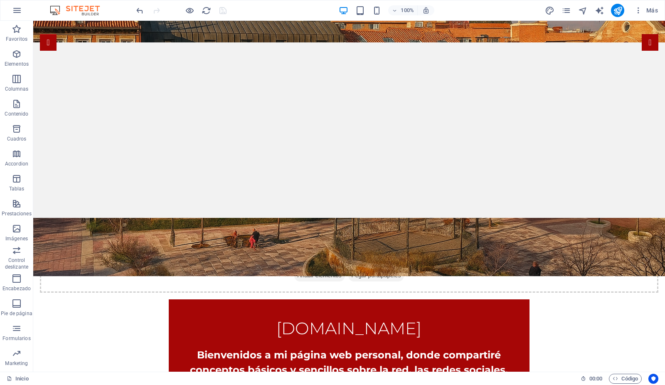
scroll to position [155, 0]
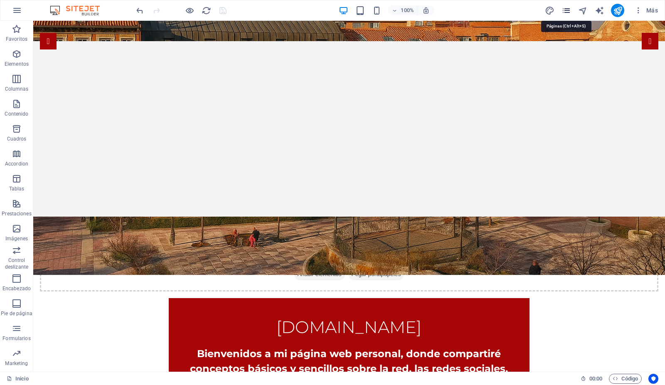
click at [568, 10] on icon "pages" at bounding box center [567, 11] width 10 height 10
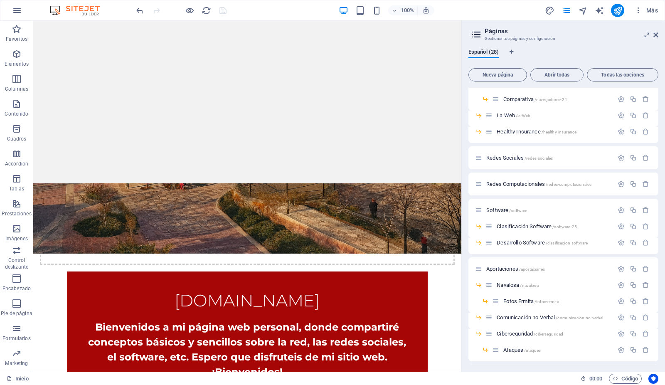
scroll to position [247, 0]
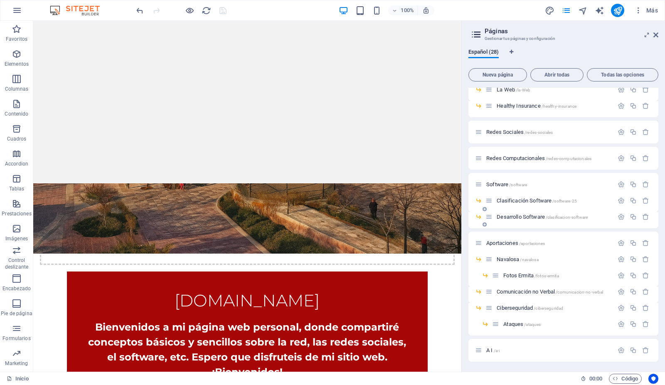
click at [524, 216] on span "Desarrollo Software /clasificacion-software" at bounding box center [542, 217] width 91 height 6
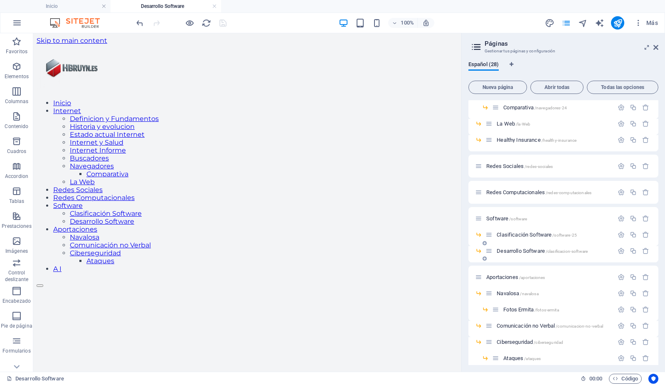
scroll to position [0, 0]
click at [653, 44] on h2 "Páginas" at bounding box center [572, 43] width 174 height 7
click at [655, 46] on icon at bounding box center [656, 47] width 5 height 7
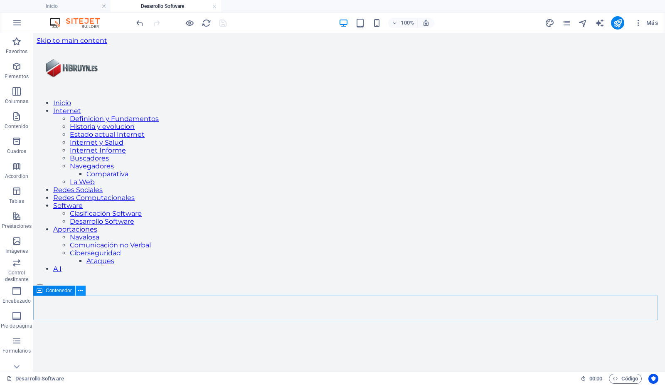
click at [79, 290] on icon at bounding box center [80, 291] width 5 height 9
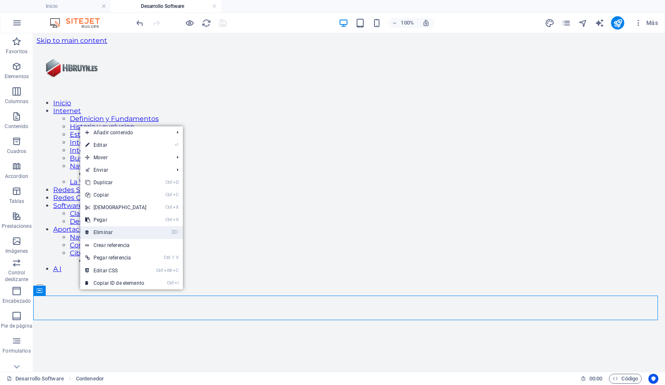
click at [100, 230] on link "⌦ Eliminar" at bounding box center [116, 232] width 72 height 12
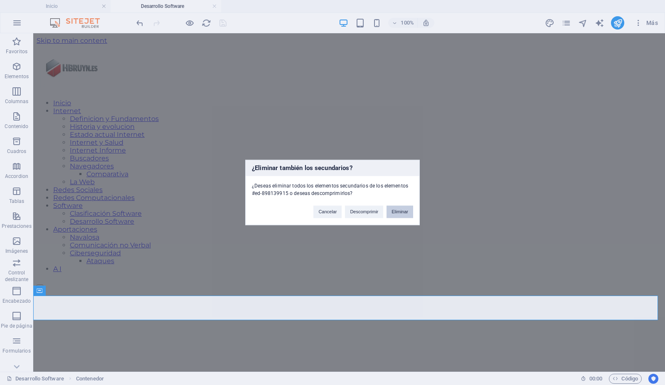
click at [411, 211] on button "Eliminar" at bounding box center [400, 212] width 27 height 12
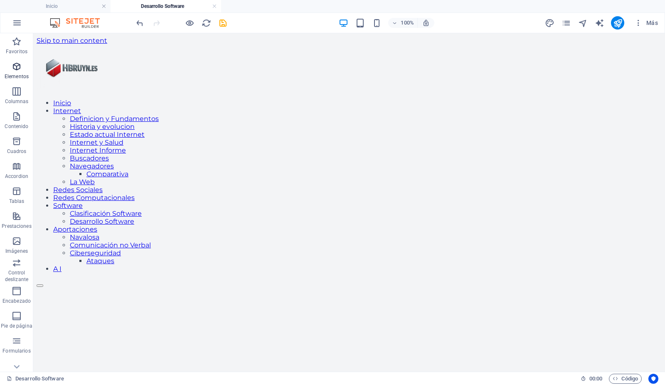
click at [16, 66] on icon "button" at bounding box center [17, 67] width 10 height 10
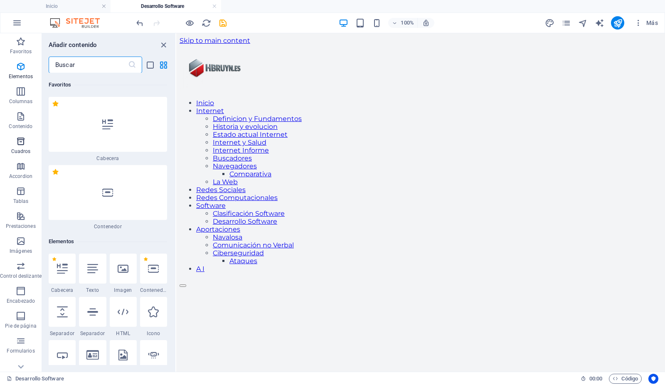
scroll to position [157, 0]
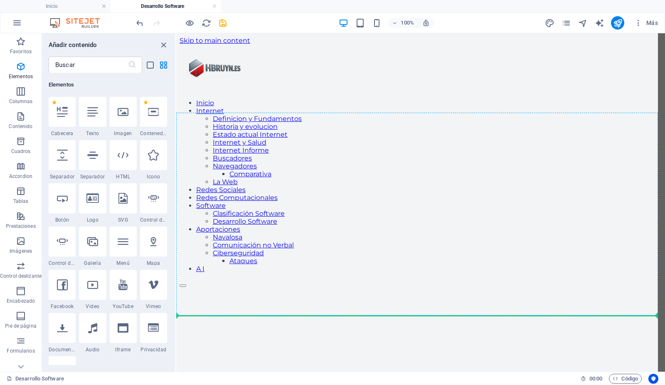
select select "px"
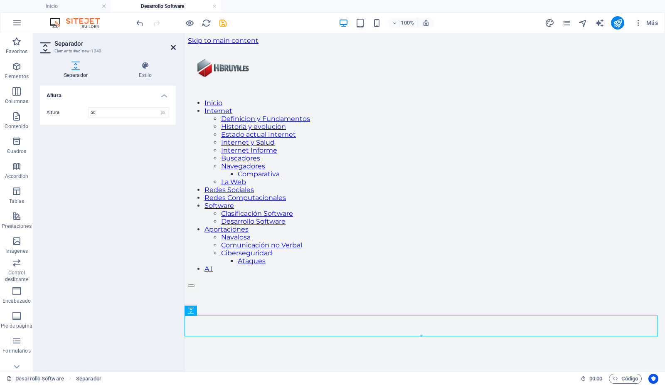
click at [173, 46] on icon at bounding box center [173, 47] width 5 height 7
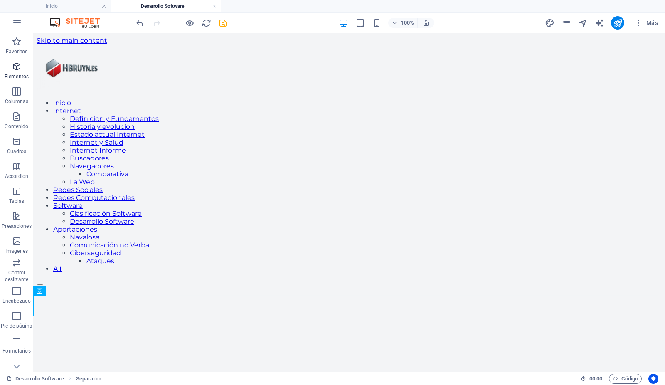
click at [17, 67] on icon "button" at bounding box center [17, 67] width 10 height 10
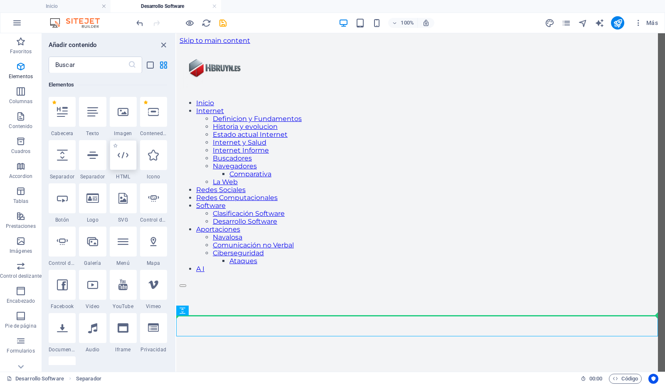
scroll to position [140, 0]
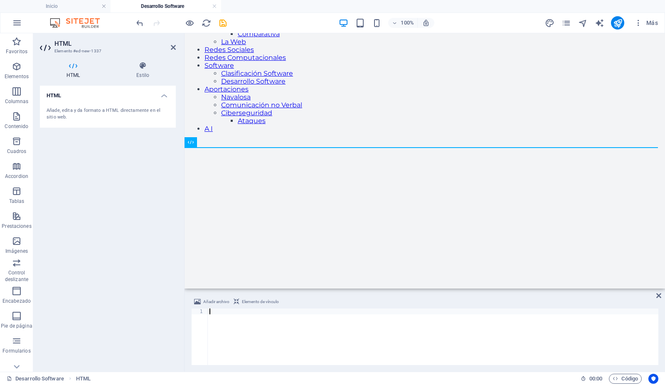
type textarea "</script>"
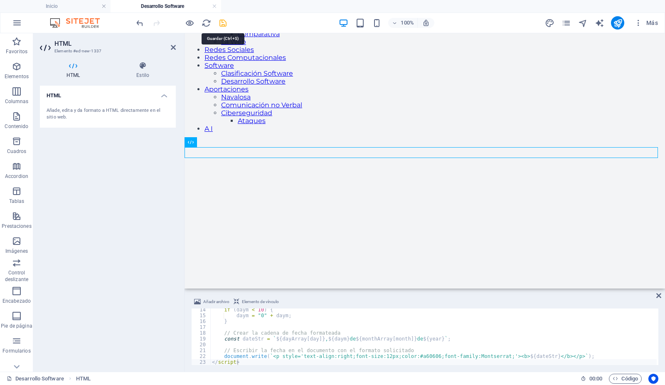
click at [224, 23] on icon "save" at bounding box center [224, 23] width 10 height 10
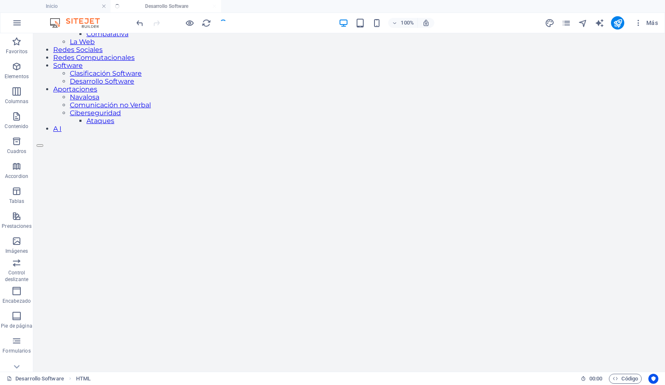
scroll to position [107, 0]
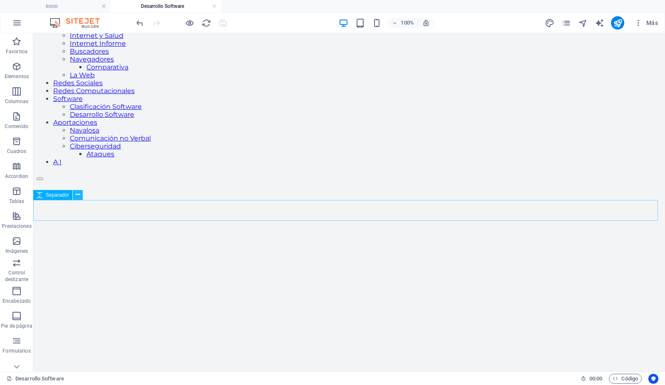
click at [77, 196] on icon at bounding box center [78, 194] width 5 height 9
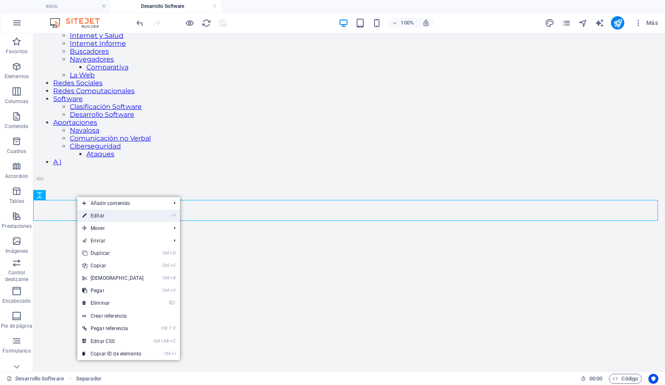
click at [92, 215] on link "⏎ Editar" at bounding box center [113, 216] width 72 height 12
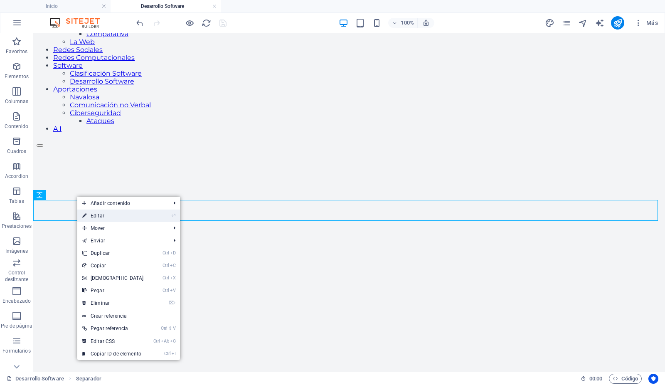
select select "px"
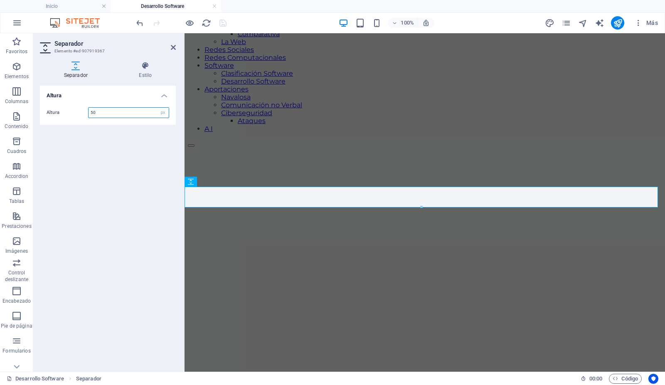
click at [103, 114] on input "50" at bounding box center [129, 113] width 80 height 10
type input "5"
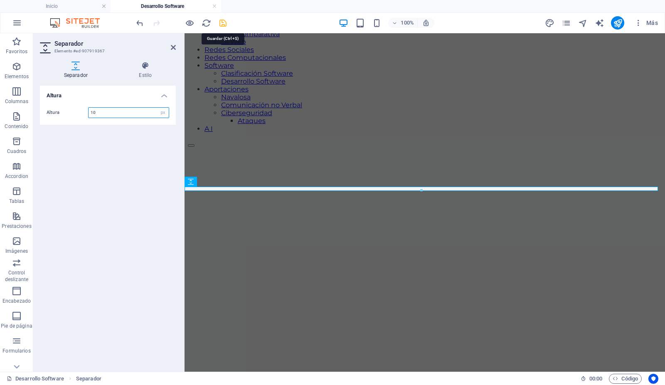
type input "10"
click at [223, 22] on icon "save" at bounding box center [224, 23] width 10 height 10
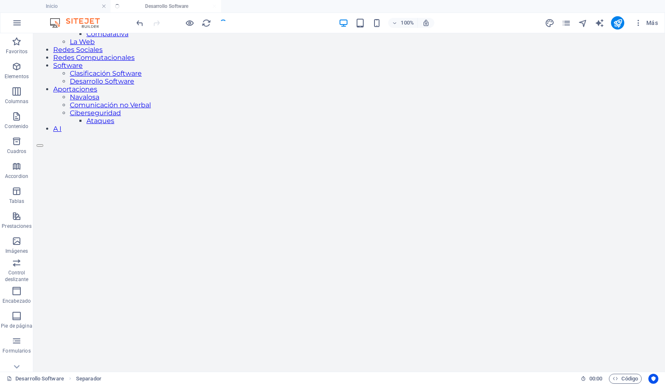
scroll to position [107, 0]
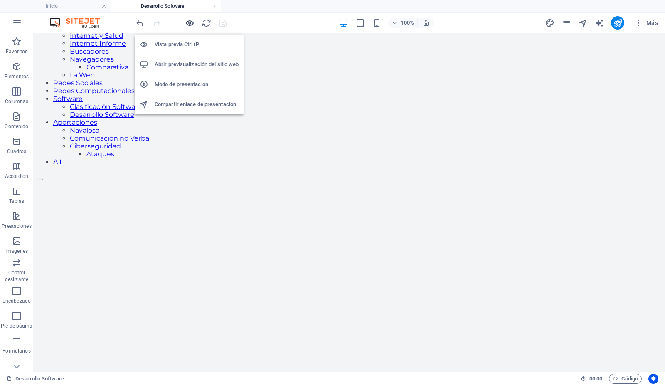
click at [190, 21] on icon "button" at bounding box center [190, 23] width 10 height 10
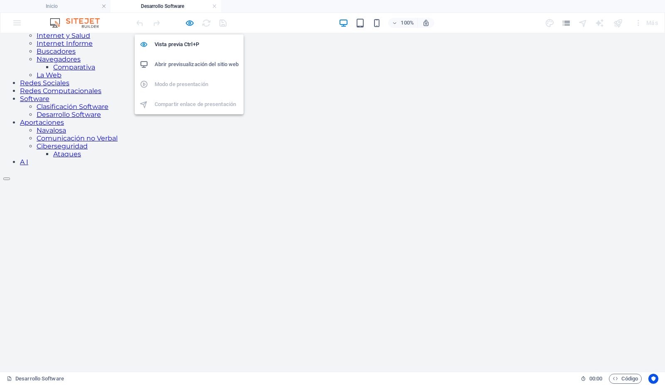
click at [188, 63] on h6 "Abrir previsualización del sitio web" at bounding box center [197, 64] width 84 height 10
click at [190, 20] on icon "button" at bounding box center [190, 23] width 10 height 10
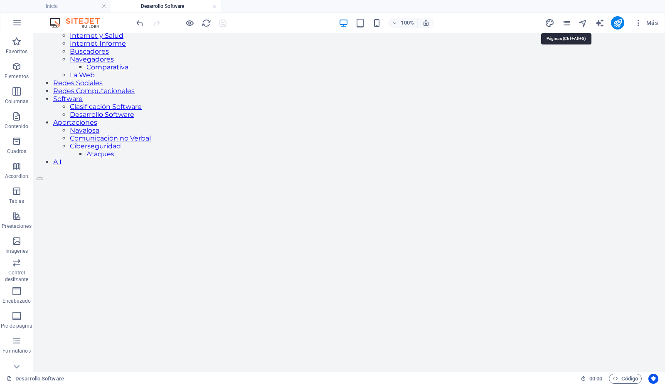
click at [570, 22] on icon "pages" at bounding box center [567, 23] width 10 height 10
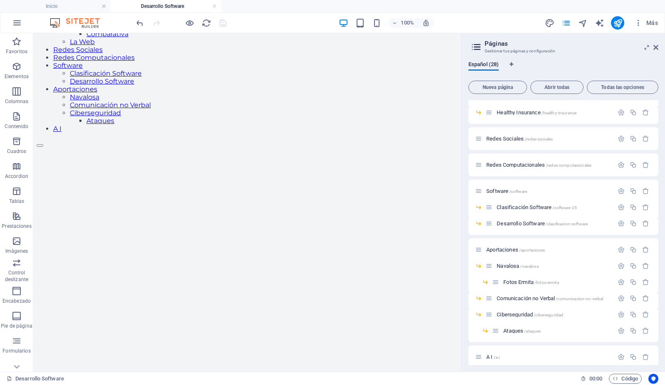
scroll to position [259, 0]
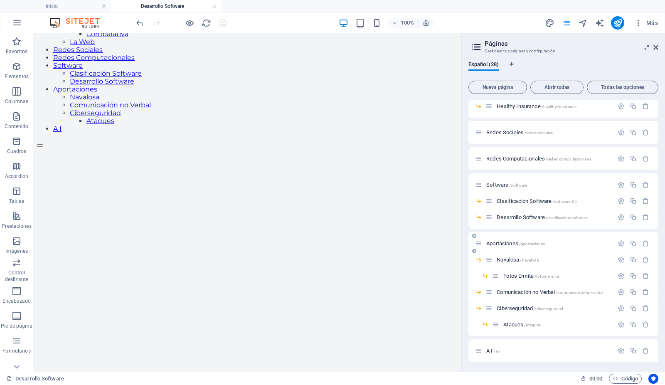
click at [503, 240] on span "Aportaciones /aportaciones" at bounding box center [516, 243] width 59 height 6
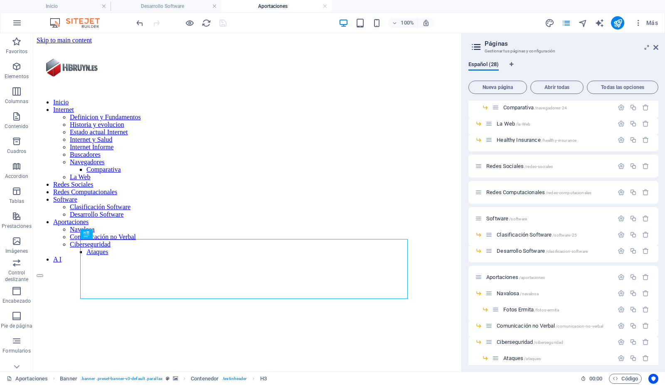
scroll to position [0, 0]
click at [656, 46] on icon at bounding box center [656, 47] width 5 height 7
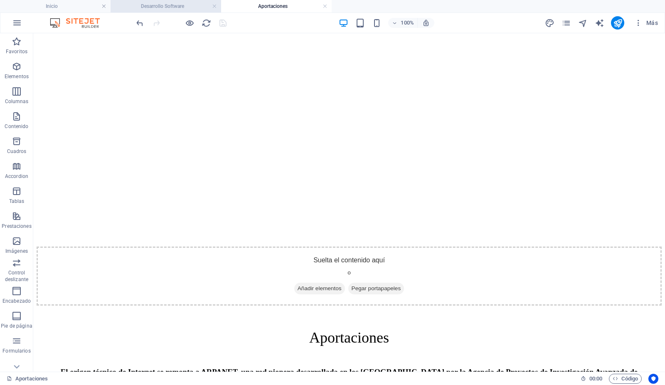
scroll to position [314, 0]
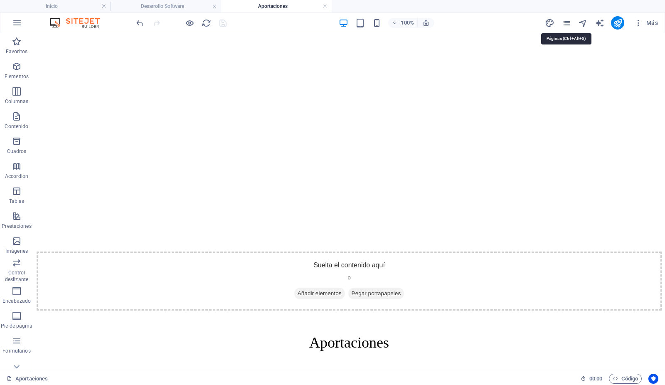
click at [566, 20] on icon "pages" at bounding box center [567, 23] width 10 height 10
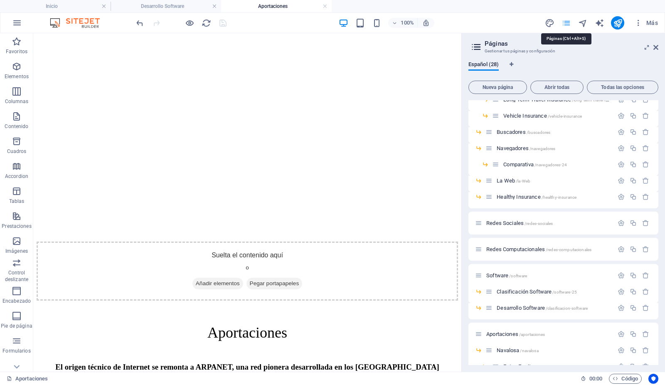
scroll to position [259, 0]
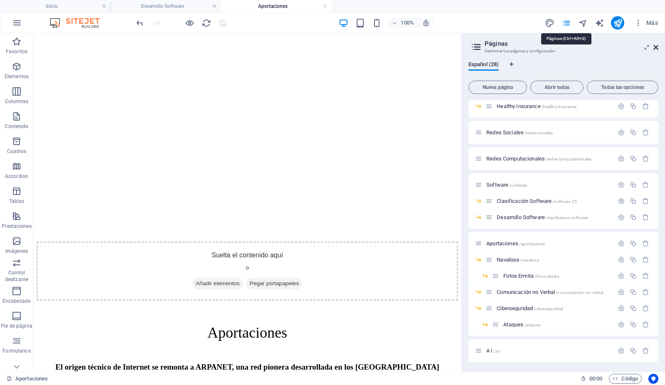
click at [656, 47] on icon at bounding box center [656, 47] width 5 height 7
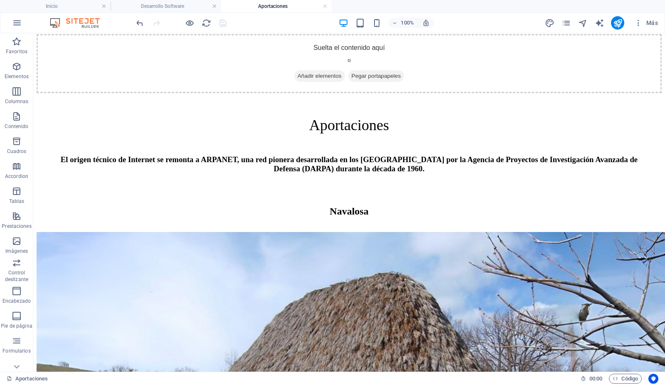
scroll to position [531, 0]
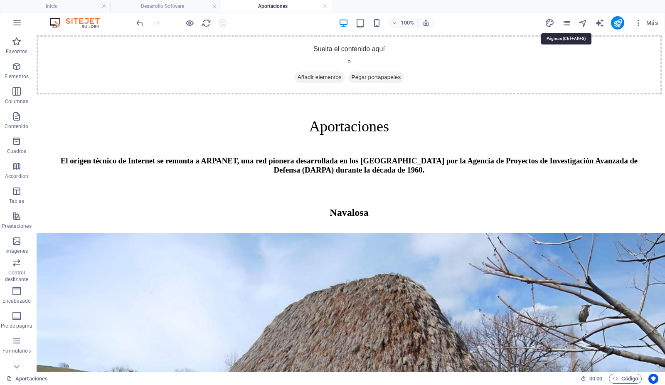
click at [565, 25] on icon "pages" at bounding box center [567, 23] width 10 height 10
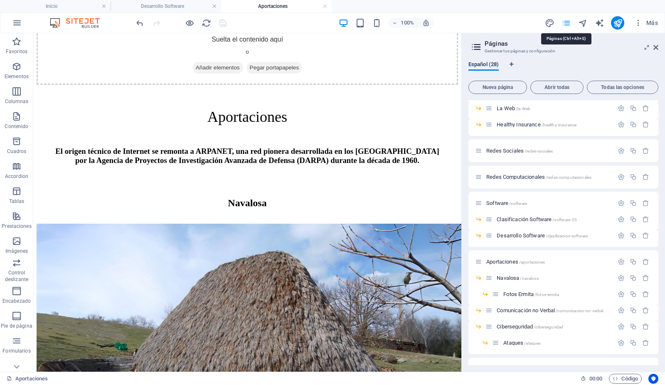
scroll to position [259, 0]
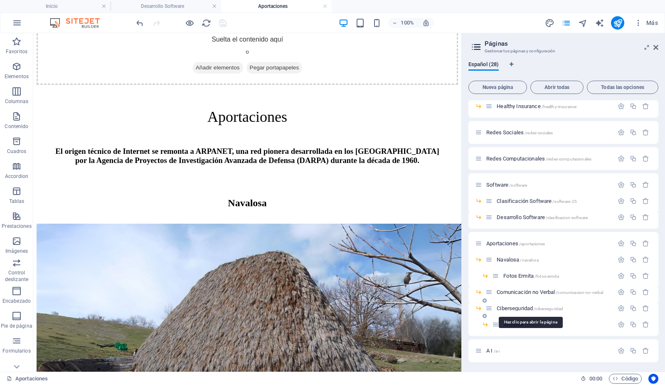
click at [511, 308] on span "Ciberseguridad /ciberseguridad" at bounding box center [530, 308] width 67 height 6
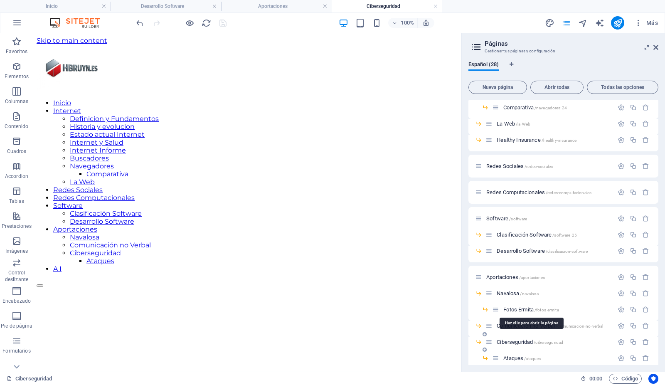
scroll to position [0, 0]
click at [657, 44] on icon at bounding box center [656, 47] width 5 height 7
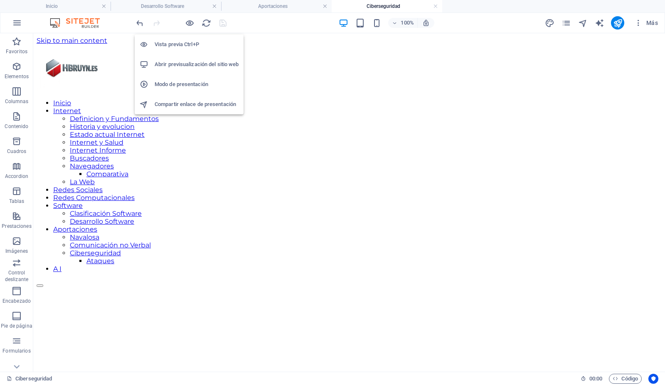
click at [188, 63] on h6 "Abrir previsualización del sitio web" at bounding box center [197, 64] width 84 height 10
